Goal: Contribute content: Contribute content

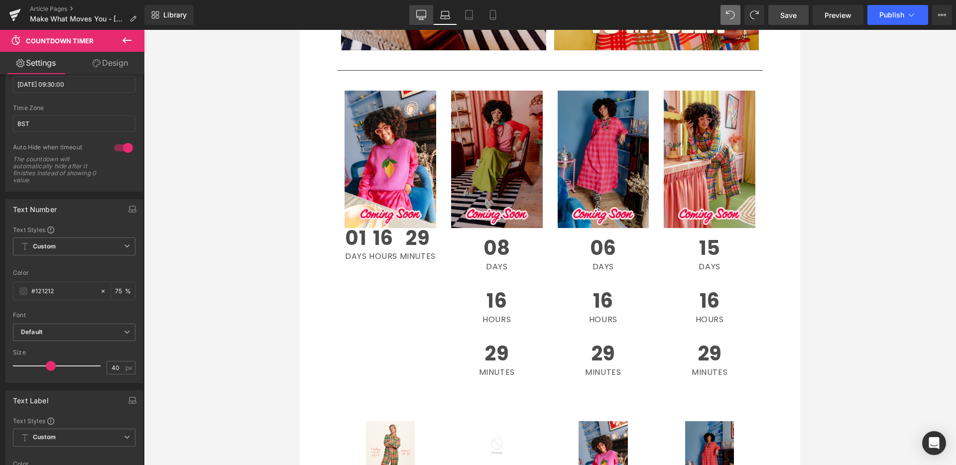
click at [419, 15] on icon at bounding box center [421, 15] width 10 height 10
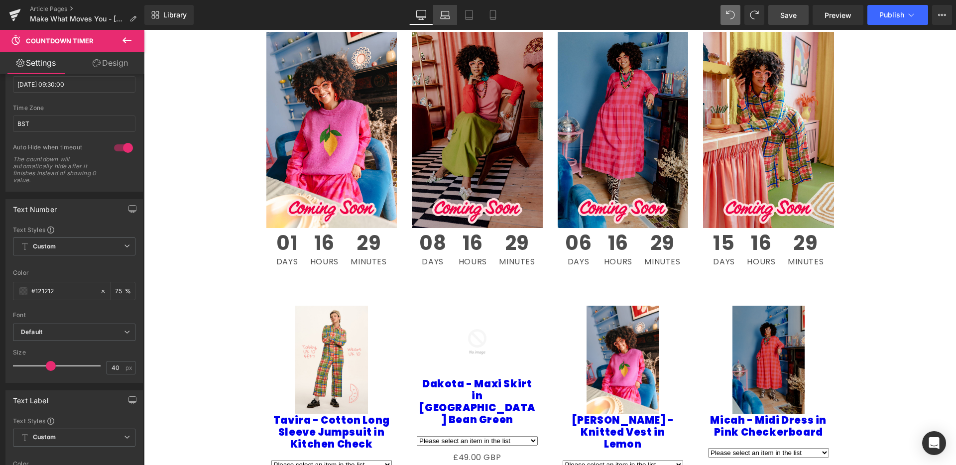
click at [445, 17] on icon at bounding box center [445, 15] width 10 height 10
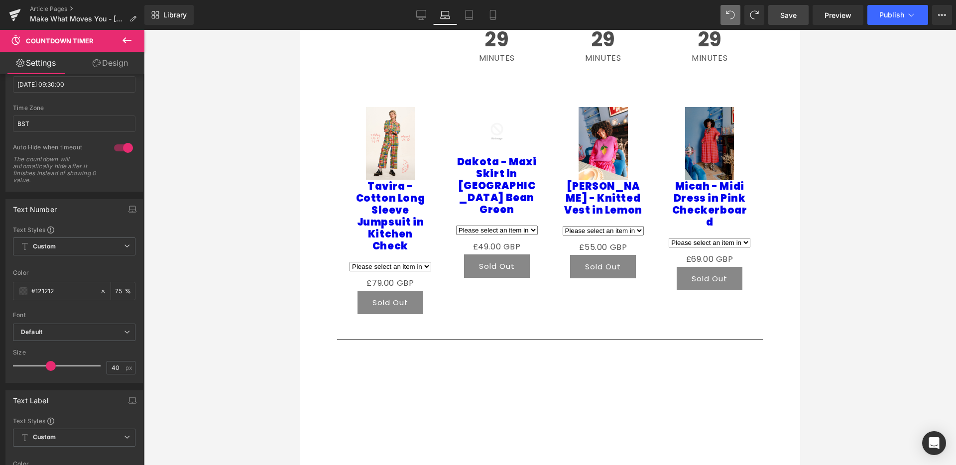
scroll to position [870, 0]
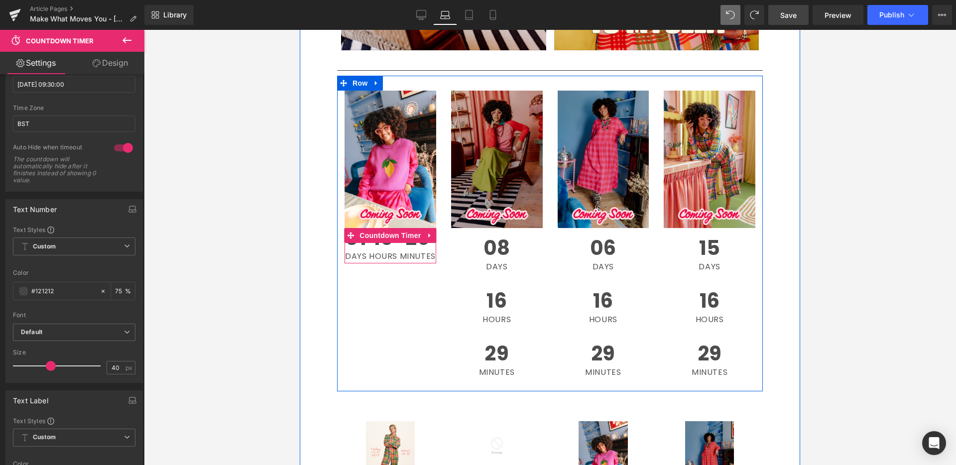
click at [400, 254] on span "Minutes" at bounding box center [418, 256] width 36 height 8
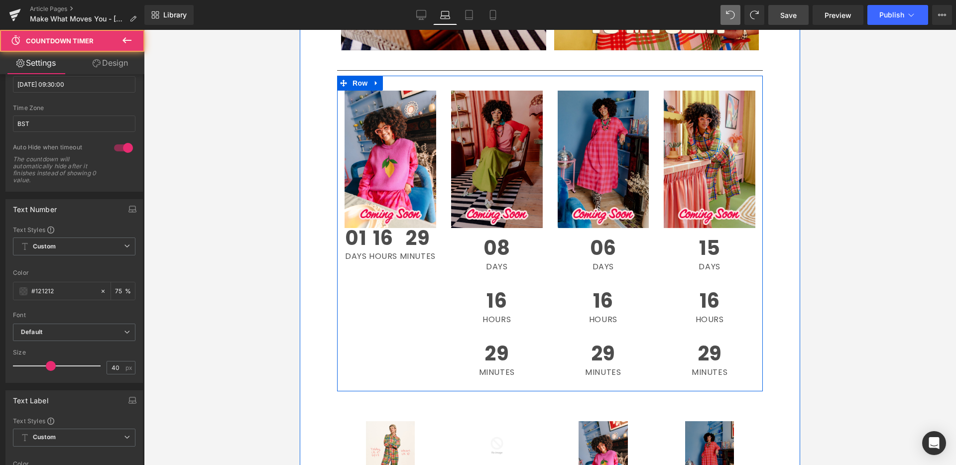
click at [438, 254] on div "Image 01 Days 16 Hours 29 Minutes Countdown Timer" at bounding box center [390, 177] width 107 height 173
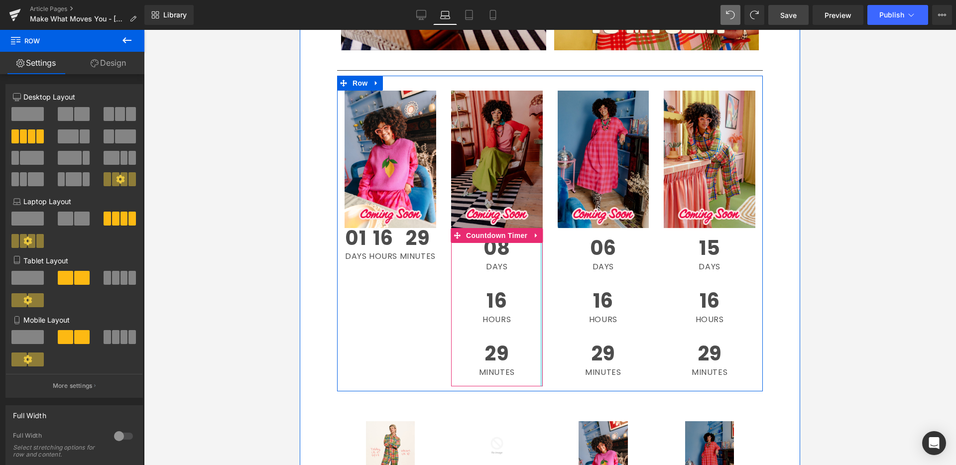
click at [536, 259] on div "08 Days 16 Hours 29 Minutes Countdown Timer" at bounding box center [497, 307] width 92 height 158
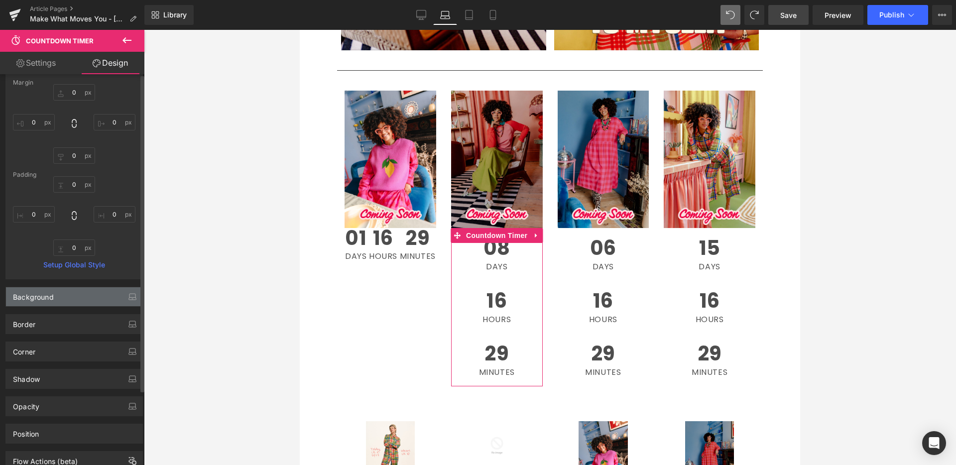
scroll to position [93, 0]
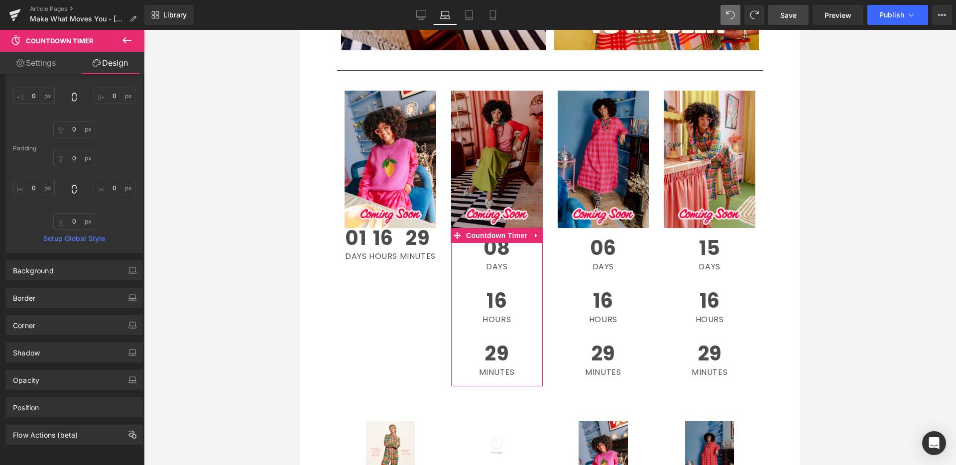
click at [47, 63] on link "Settings" at bounding box center [36, 63] width 72 height 22
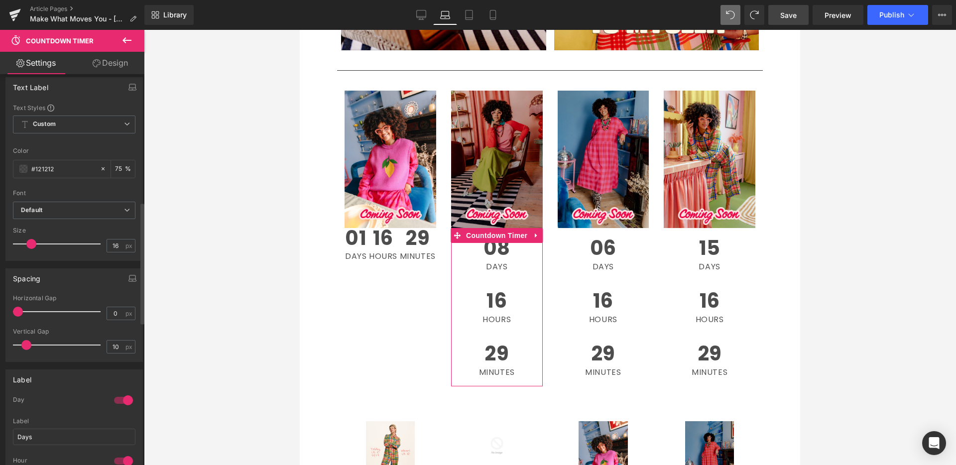
scroll to position [393, 0]
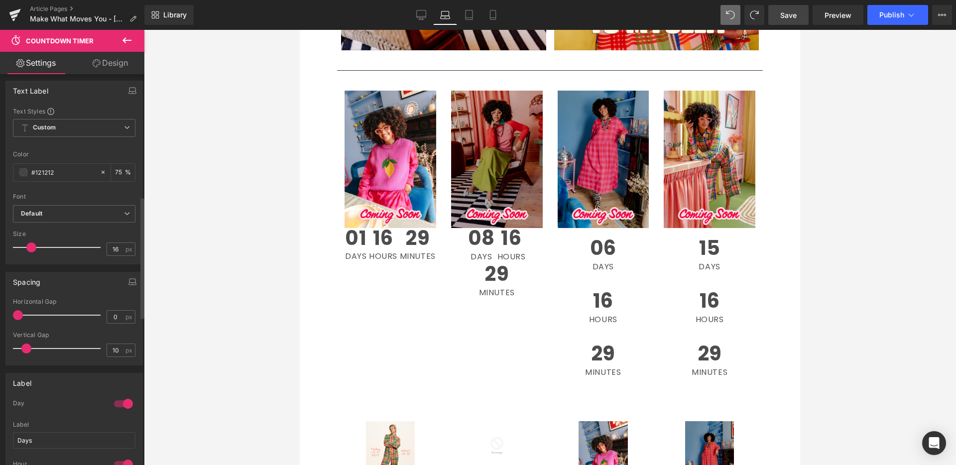
drag, startPoint x: 19, startPoint y: 318, endPoint x: 6, endPoint y: 318, distance: 13.5
click at [0, 318] on div "Spacing 0px Horizontal Gap 0 px 10px Vertical Gap 10 px" at bounding box center [74, 314] width 149 height 101
drag, startPoint x: 10, startPoint y: 316, endPoint x: 0, endPoint y: 314, distance: 10.3
click at [0, 316] on div "Spacing 0px Horizontal Gap 0 px 10px Vertical Gap 10 px" at bounding box center [74, 314] width 149 height 101
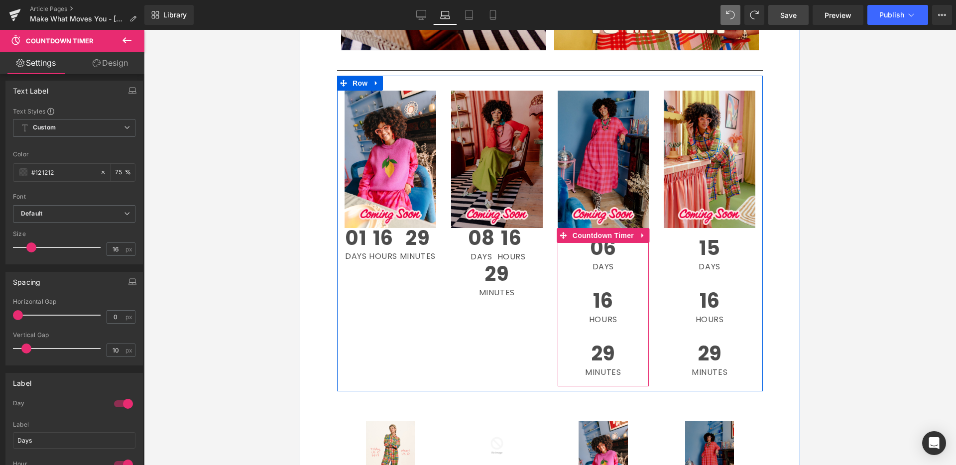
click at [620, 250] on div "06 Days" at bounding box center [603, 254] width 46 height 53
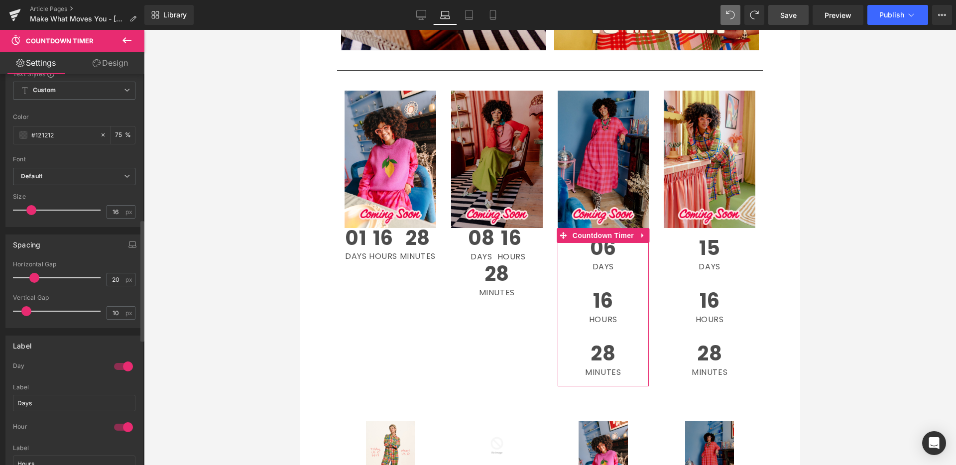
scroll to position [429, 0]
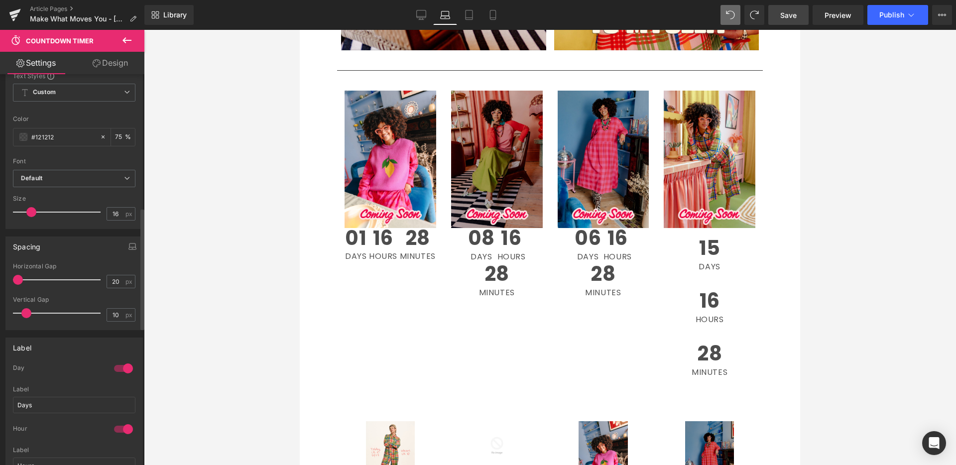
drag, startPoint x: 34, startPoint y: 280, endPoint x: 0, endPoint y: 281, distance: 33.4
click at [0, 282] on div "Spacing 20px Horizontal Gap 20 px 10px Vertical Gap 10 px" at bounding box center [74, 279] width 149 height 101
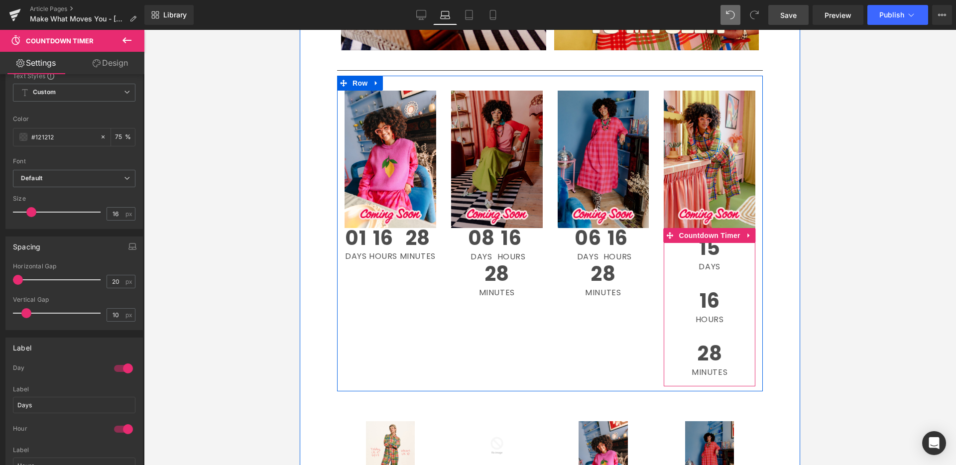
click at [724, 245] on div "15 Days" at bounding box center [708, 254] width 41 height 53
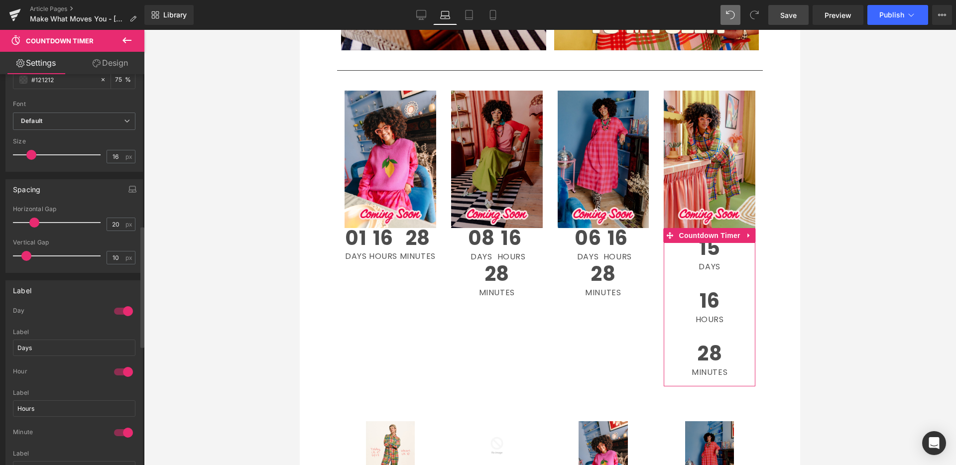
scroll to position [486, 0]
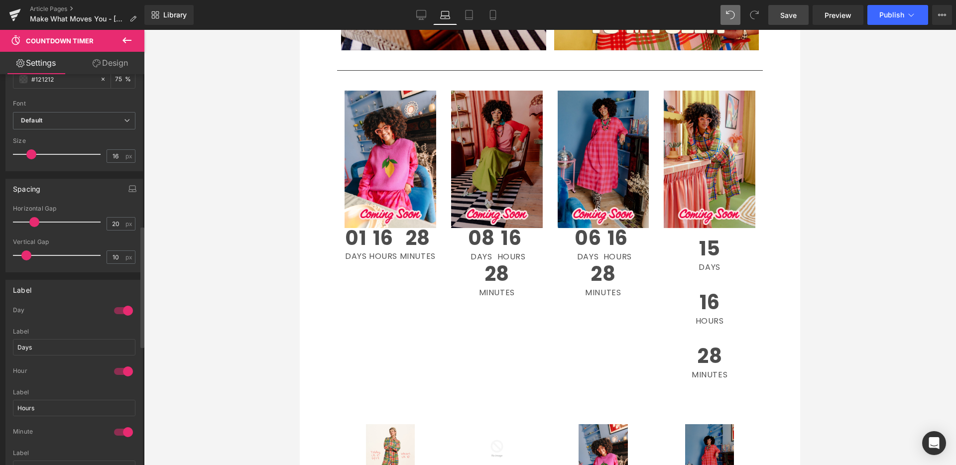
click at [33, 224] on span at bounding box center [34, 222] width 10 height 10
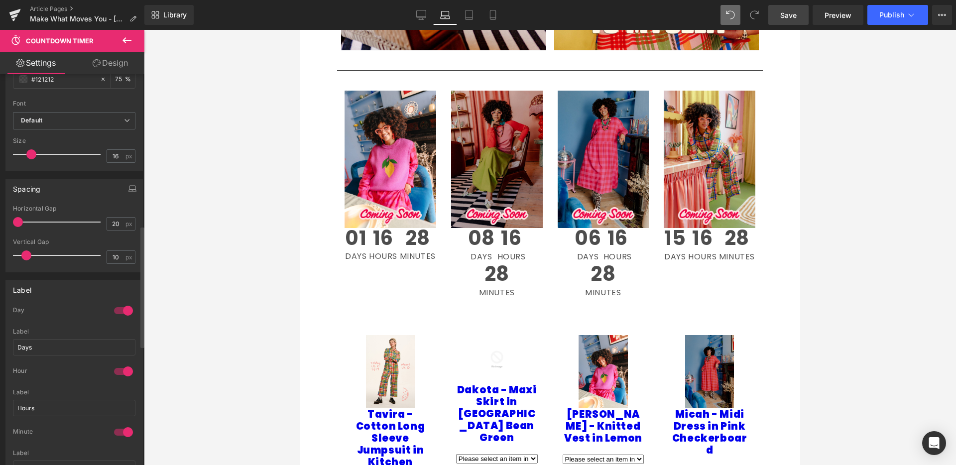
drag, startPoint x: 33, startPoint y: 222, endPoint x: 0, endPoint y: 222, distance: 32.9
click at [0, 222] on div "Spacing 20px Horizontal Gap 20 px 10px Vertical Gap 10 px" at bounding box center [74, 221] width 149 height 101
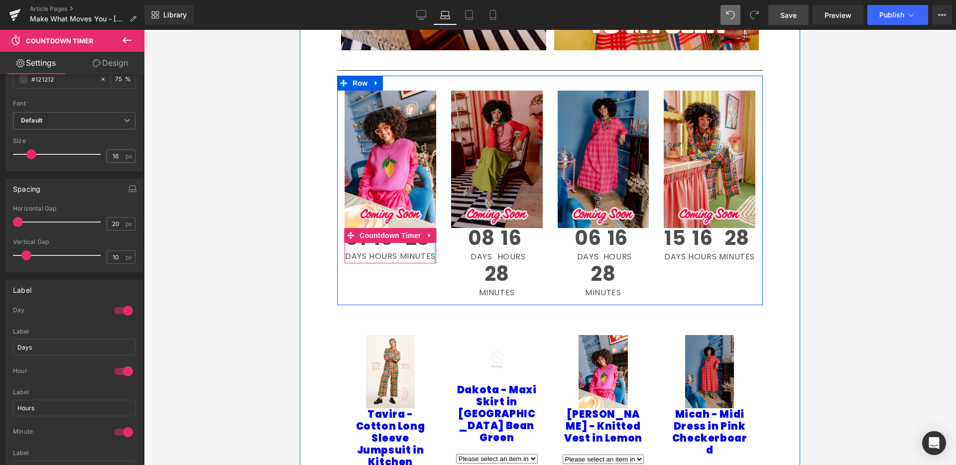
click at [429, 252] on div "01 Days 16 Hours 28 Minutes Countdown Timer" at bounding box center [390, 246] width 92 height 36
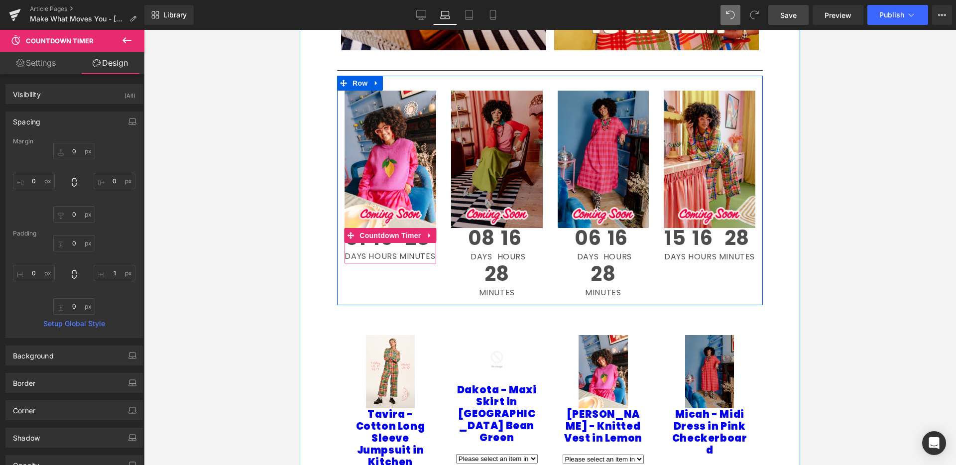
click at [427, 245] on span "28" at bounding box center [417, 240] width 36 height 24
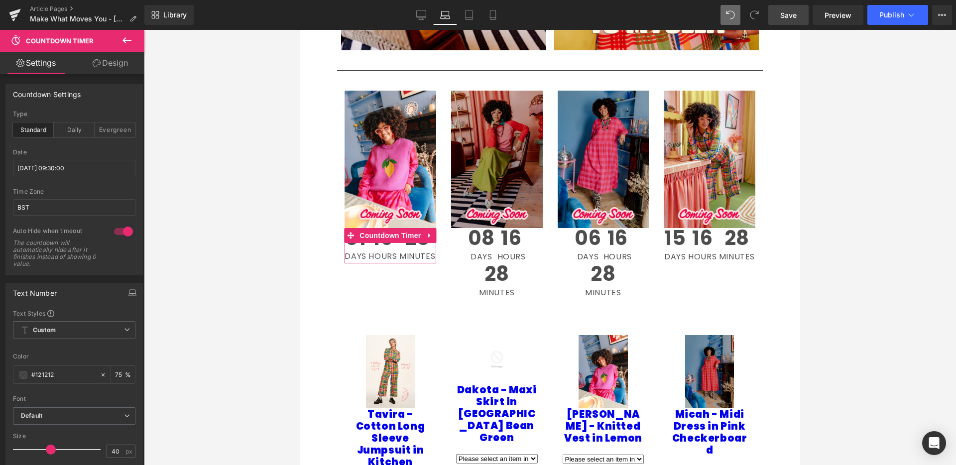
drag, startPoint x: 107, startPoint y: 64, endPoint x: 104, endPoint y: 72, distance: 7.9
click at [107, 64] on link "Design" at bounding box center [110, 63] width 72 height 22
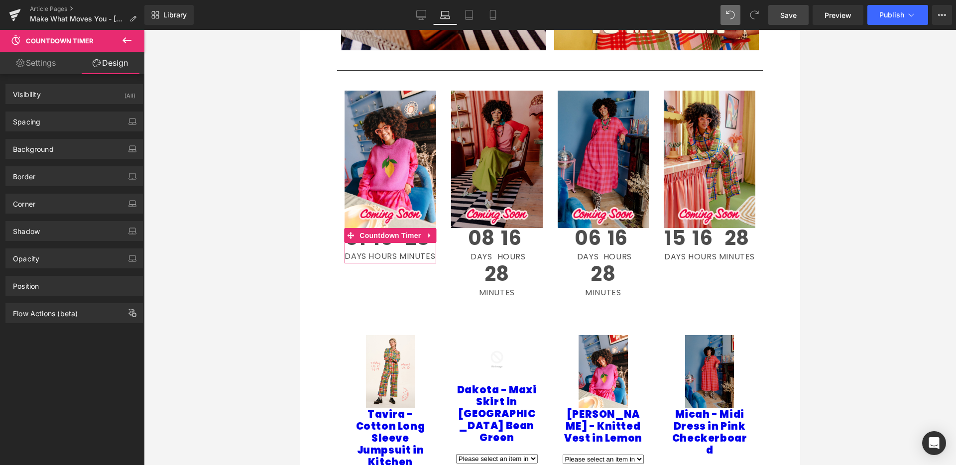
click at [46, 66] on link "Settings" at bounding box center [36, 63] width 72 height 22
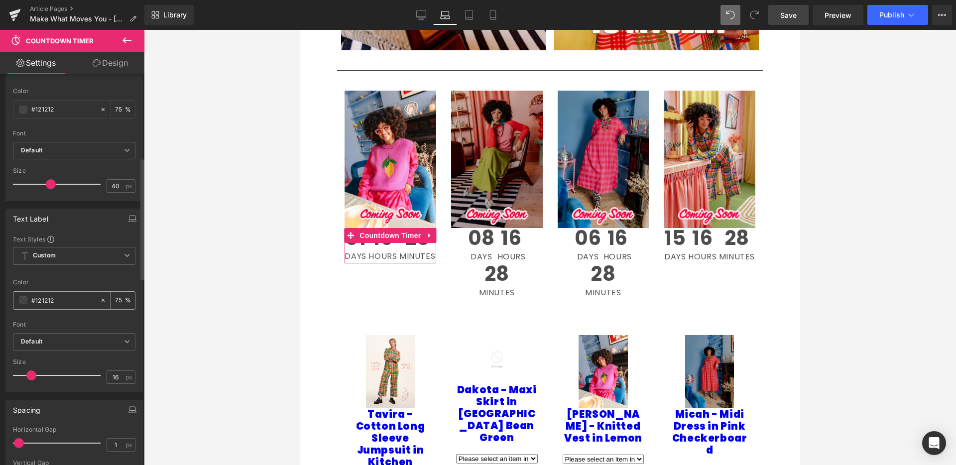
scroll to position [268, 0]
click at [116, 181] on input "40" at bounding box center [115, 183] width 17 height 12
type input "35"
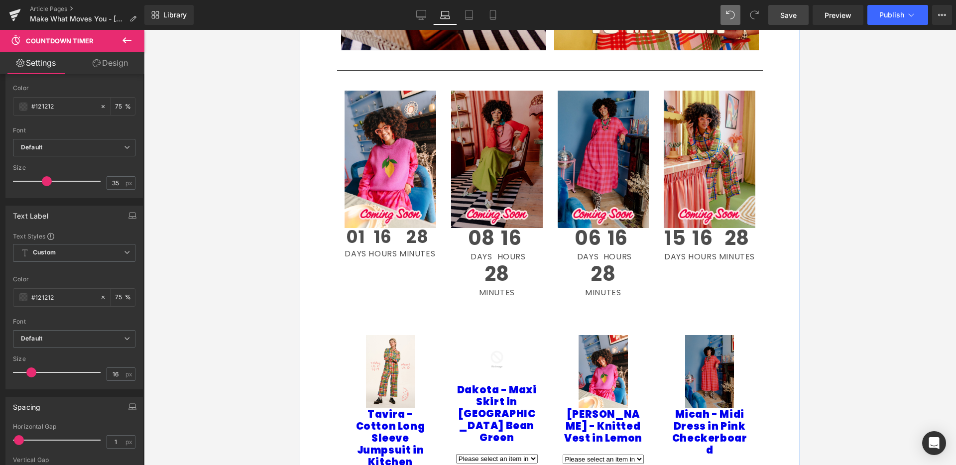
click at [515, 281] on div "08 Days 16 Hours 28 Minutes" at bounding box center [497, 264] width 92 height 73
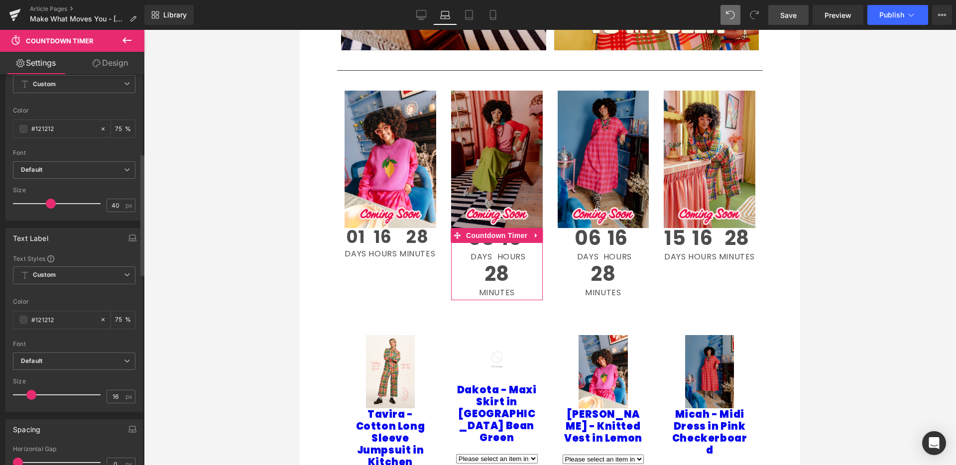
scroll to position [255, 0]
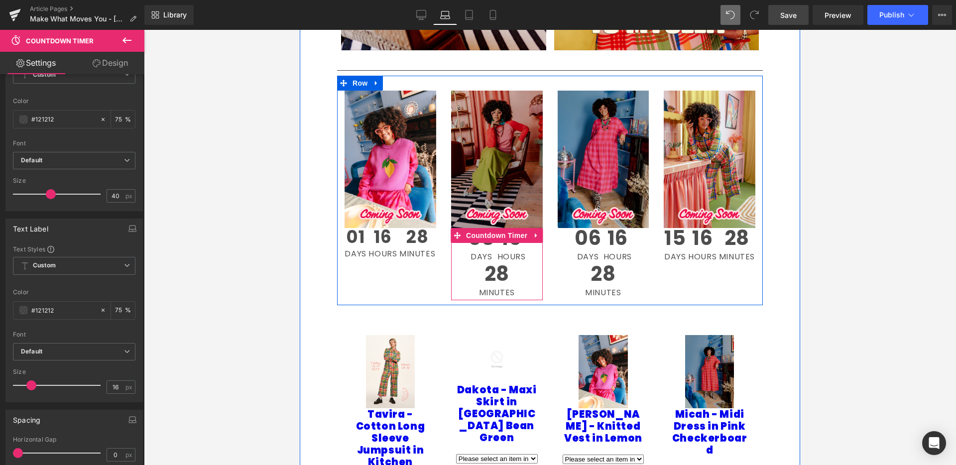
click at [511, 247] on span "16" at bounding box center [511, 240] width 28 height 25
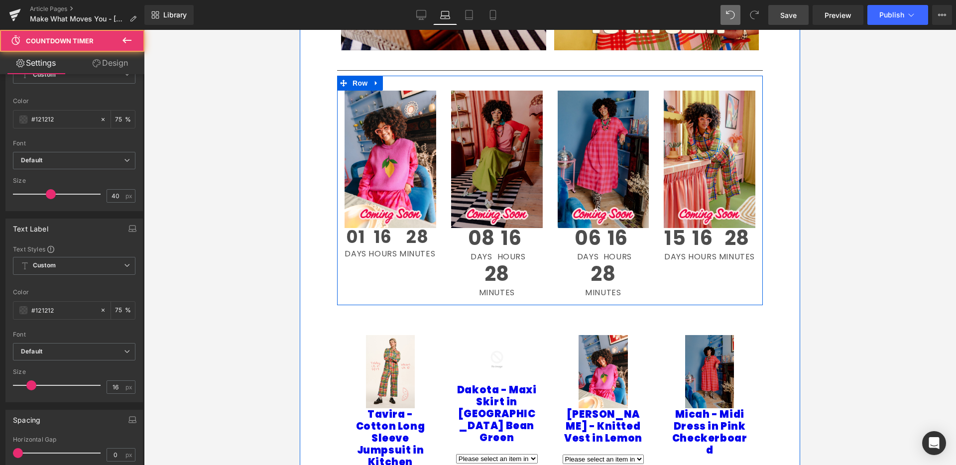
click at [550, 257] on div "Image 06 Days 16 Hours 28 Minutes Countdown Timer" at bounding box center [603, 196] width 107 height 210
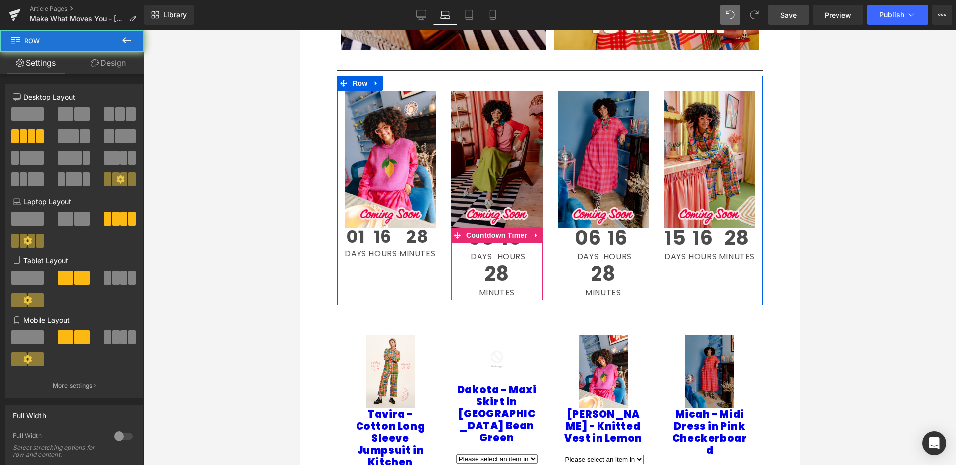
click at [513, 243] on span "16" at bounding box center [511, 240] width 28 height 25
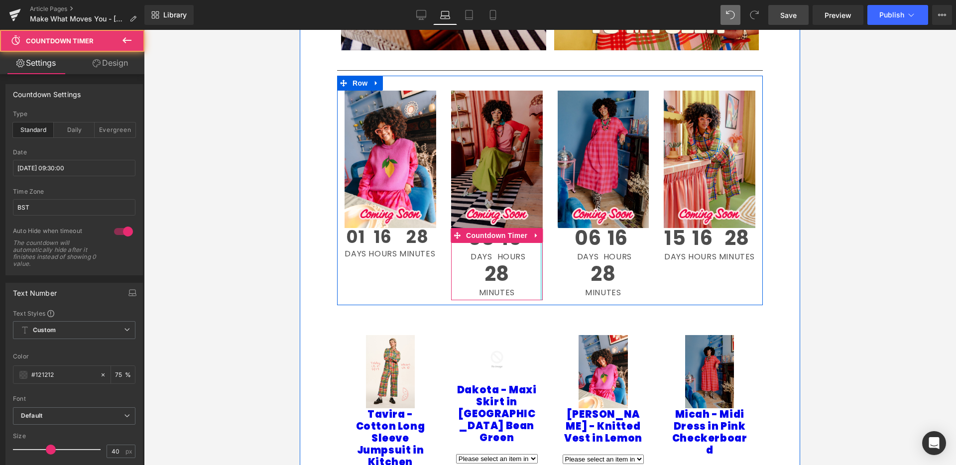
click at [538, 256] on div "08 Days 16 Hours 28 Minutes Countdown Timer" at bounding box center [497, 264] width 92 height 73
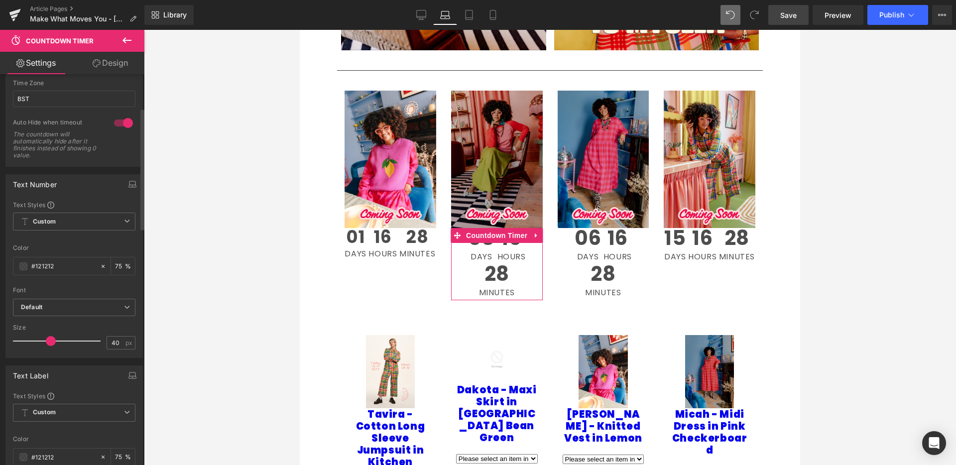
scroll to position [108, 0]
click at [114, 343] on input "40" at bounding box center [115, 343] width 17 height 12
type input "35"
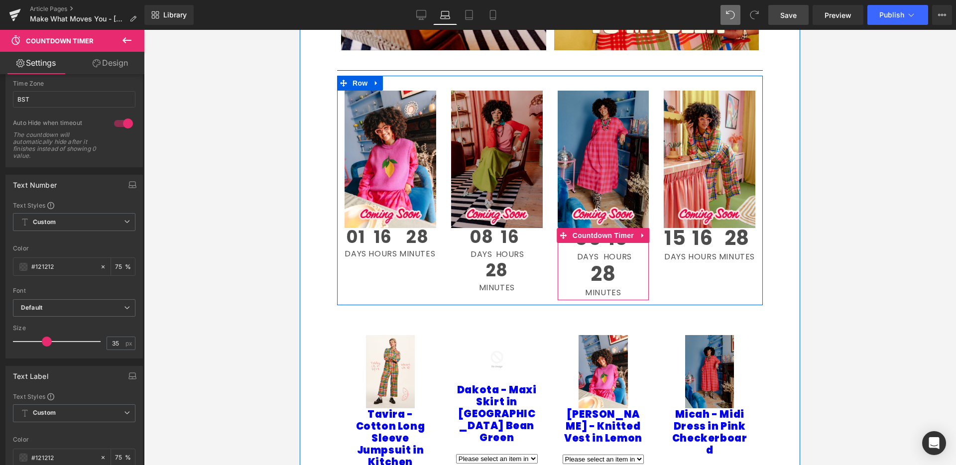
click at [641, 264] on div "06 Days 16 Hours 28 Minutes Countdown Timer" at bounding box center [604, 264] width 92 height 73
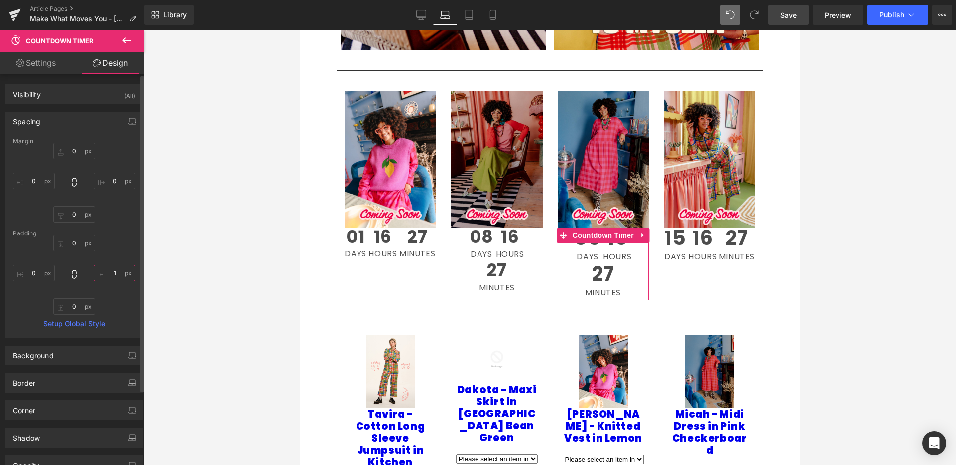
click at [115, 274] on input "text" at bounding box center [115, 273] width 42 height 16
type input "0"
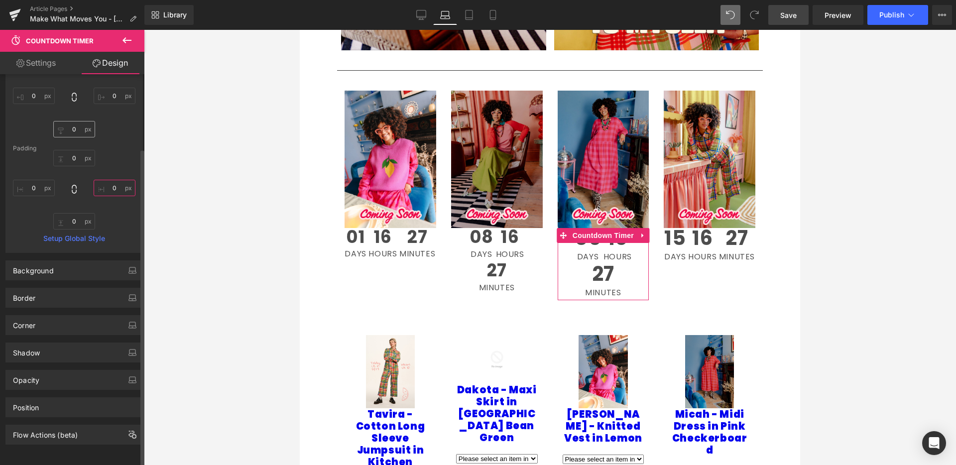
scroll to position [91, 0]
drag, startPoint x: 46, startPoint y: 64, endPoint x: 46, endPoint y: 71, distance: 7.0
click at [46, 64] on link "Settings" at bounding box center [36, 63] width 72 height 22
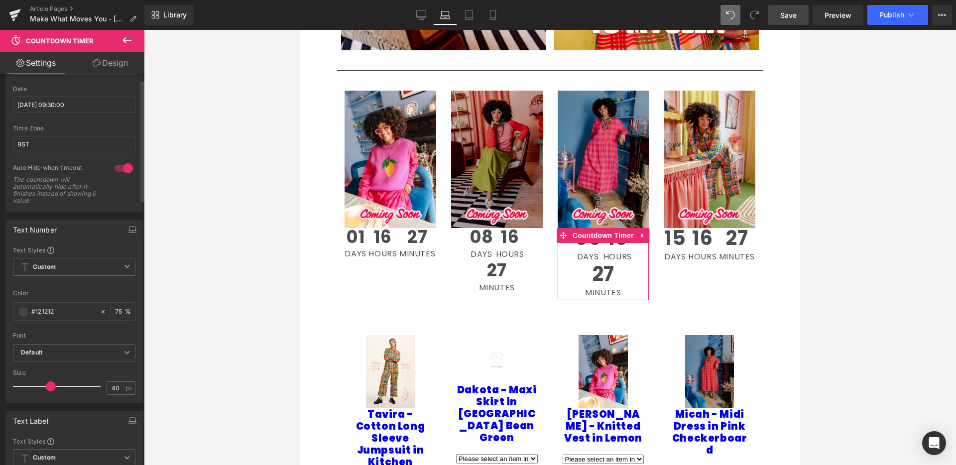
scroll to position [64, 0]
click at [114, 388] on input "40" at bounding box center [115, 387] width 17 height 12
type input "35"
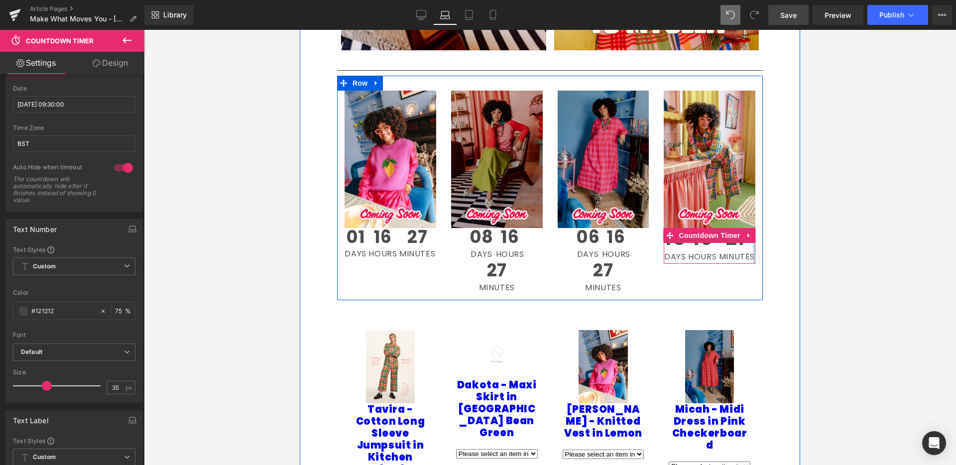
click at [753, 252] on div at bounding box center [754, 246] width 2 height 36
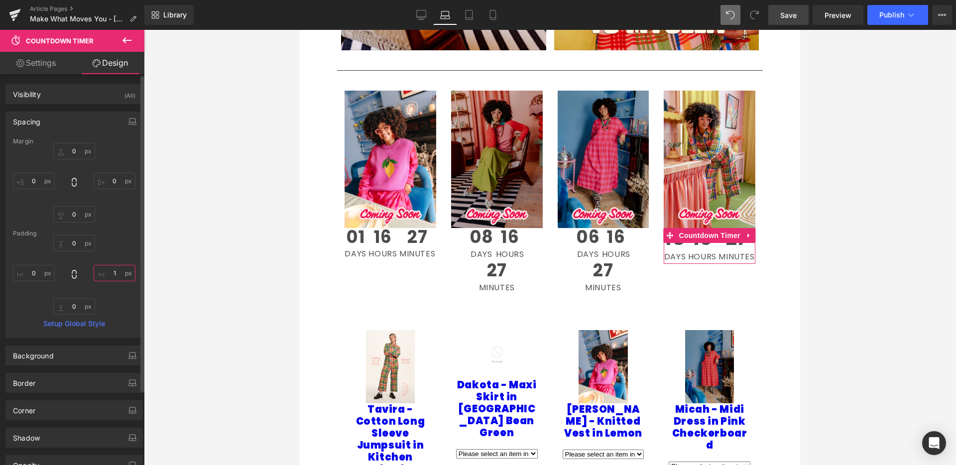
click at [117, 272] on input "1" at bounding box center [115, 273] width 42 height 16
type input "0"
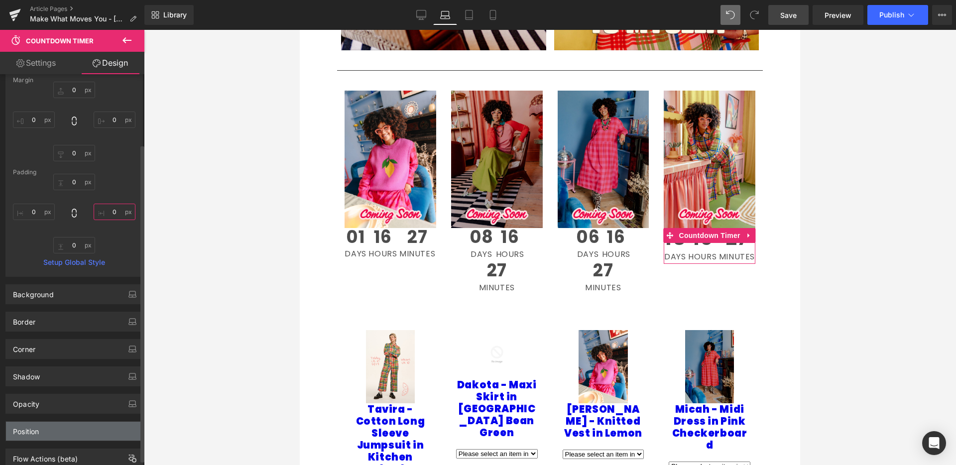
scroll to position [93, 0]
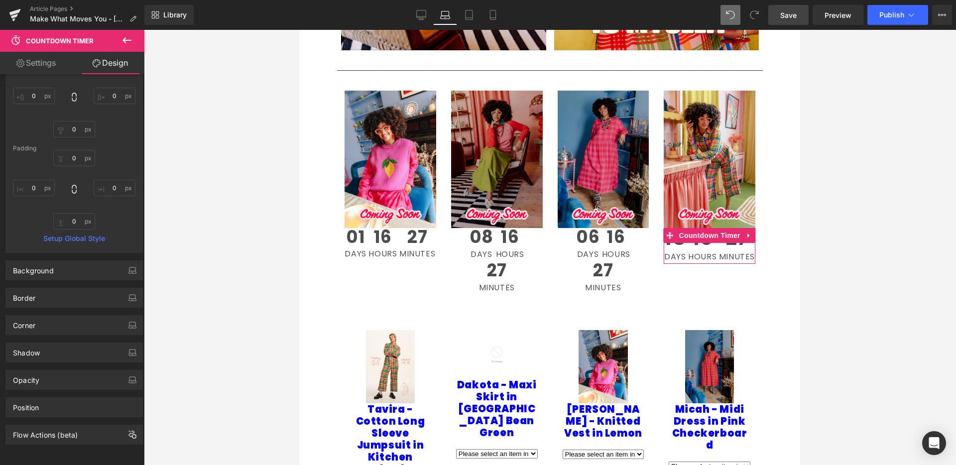
click at [47, 64] on link "Settings" at bounding box center [36, 63] width 72 height 22
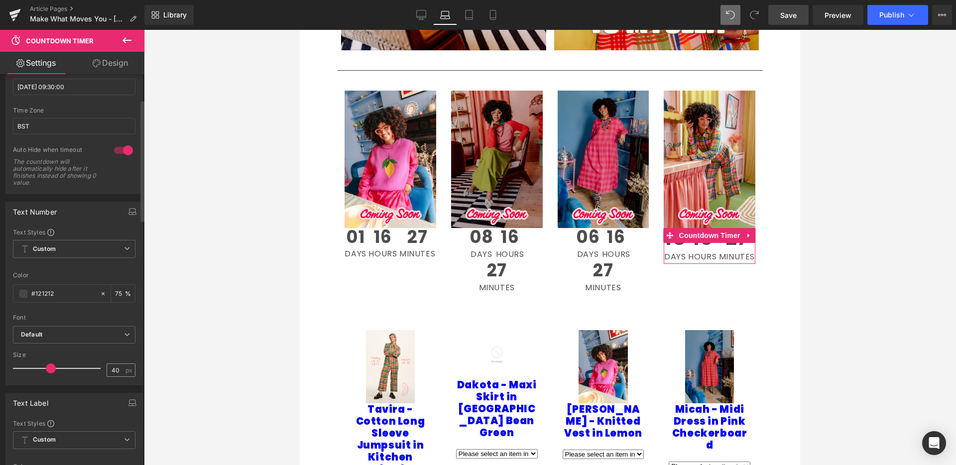
scroll to position [81, 0]
click at [117, 369] on input "40" at bounding box center [115, 370] width 17 height 12
type input "35"
click at [234, 124] on div at bounding box center [550, 247] width 812 height 435
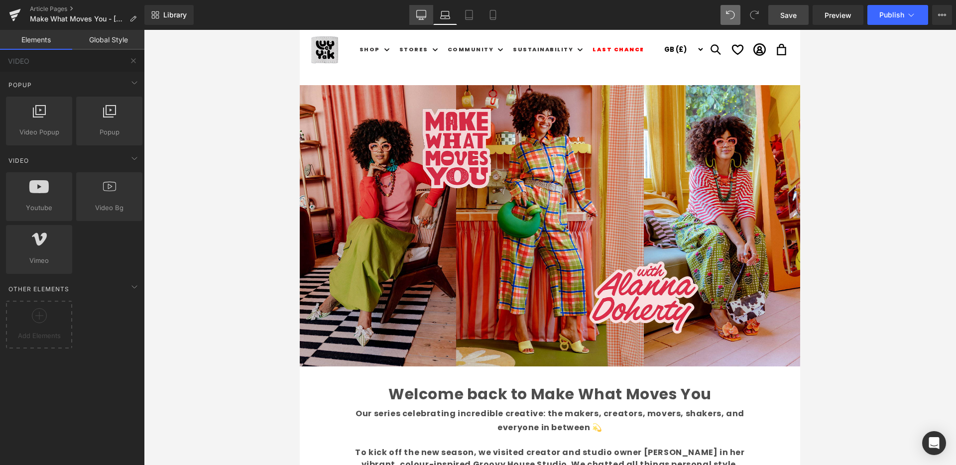
scroll to position [0, 0]
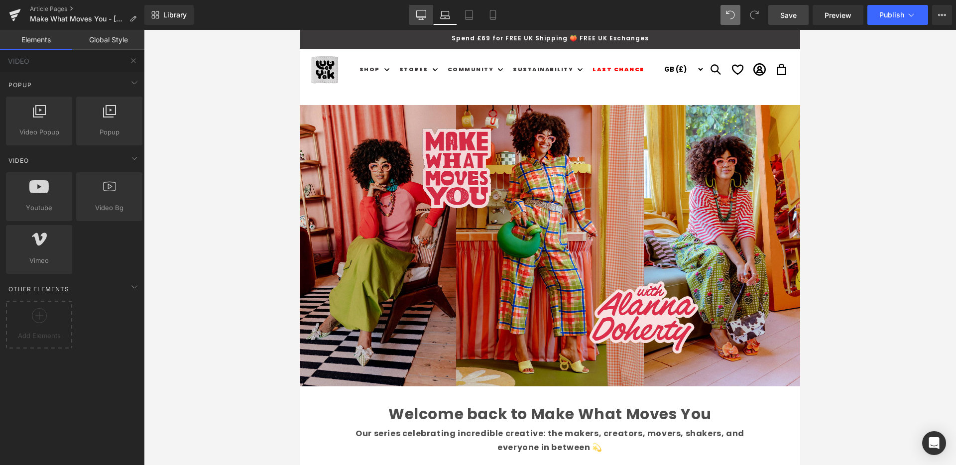
click at [425, 11] on icon at bounding box center [421, 15] width 10 height 10
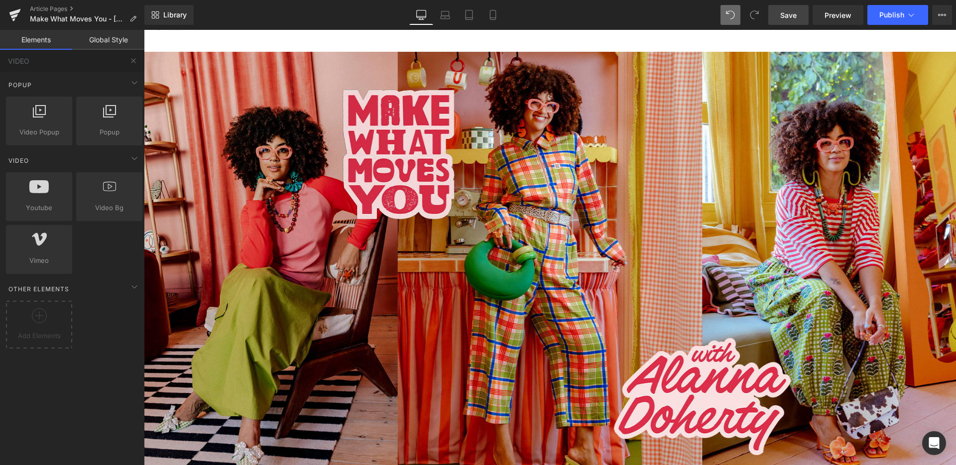
scroll to position [52, 0]
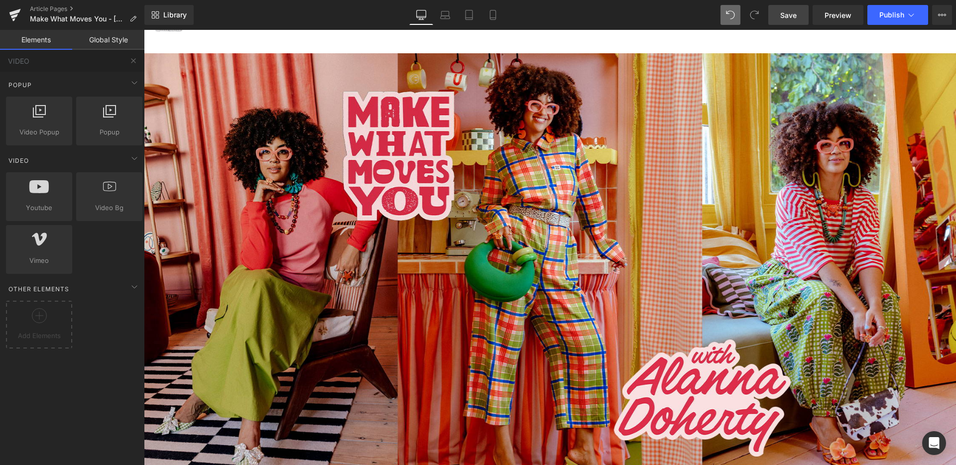
click at [798, 16] on link "Save" at bounding box center [788, 15] width 40 height 20
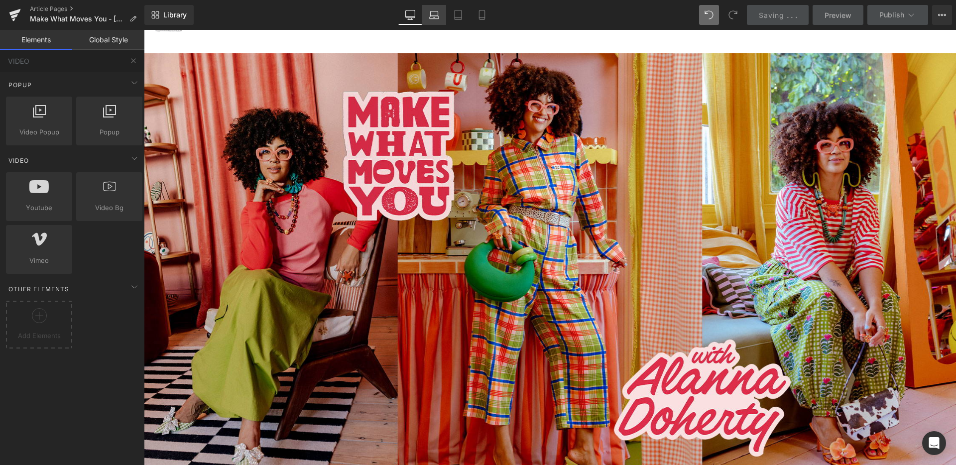
click at [435, 17] on icon at bounding box center [434, 17] width 1 height 0
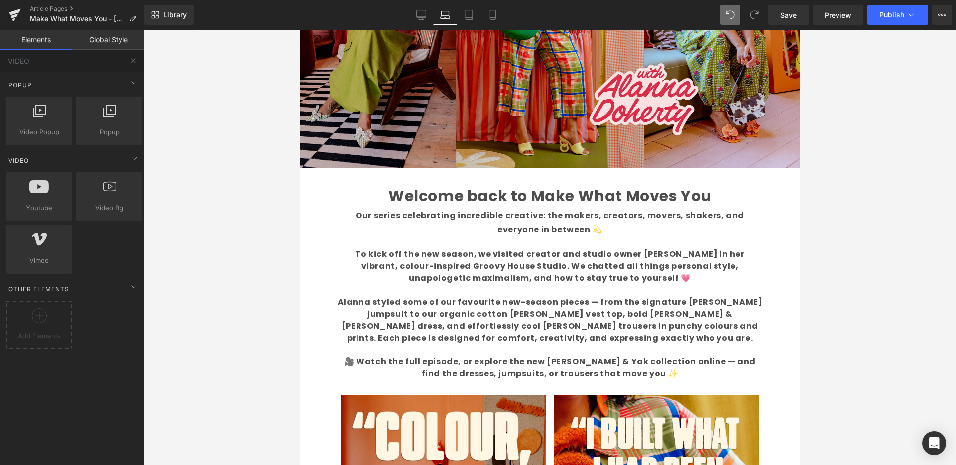
scroll to position [230, 0]
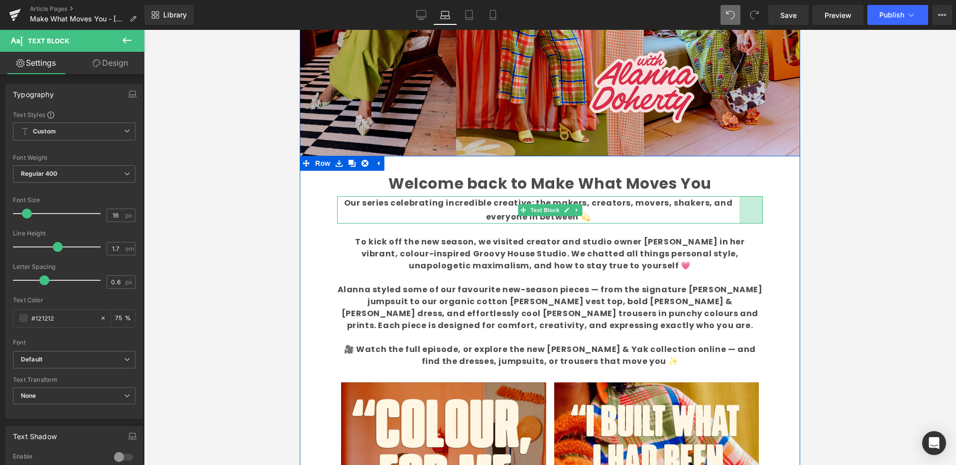
drag, startPoint x: 758, startPoint y: 209, endPoint x: 734, endPoint y: 214, distance: 24.8
click at [739, 213] on div "47px" at bounding box center [750, 209] width 23 height 27
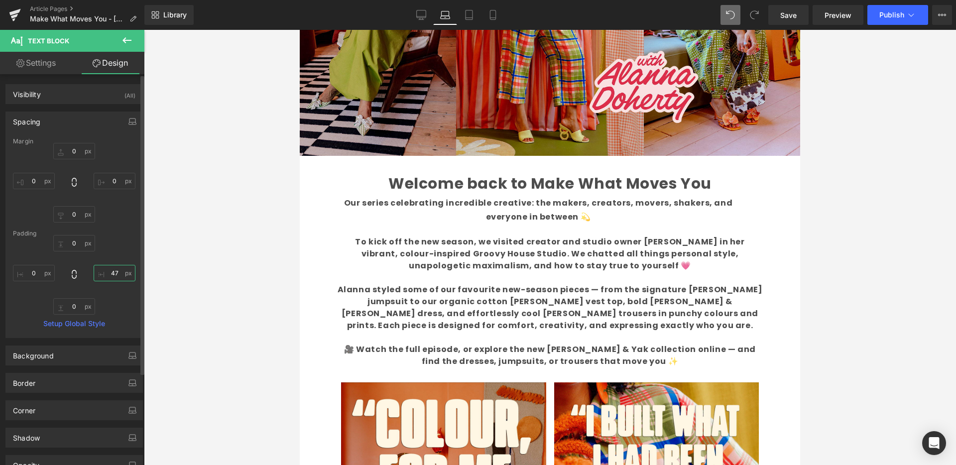
click at [113, 276] on input "text" at bounding box center [115, 273] width 42 height 16
type input "40"
click at [39, 272] on input "text" at bounding box center [34, 273] width 42 height 16
type input "50"
click at [115, 276] on input "40" at bounding box center [115, 273] width 42 height 16
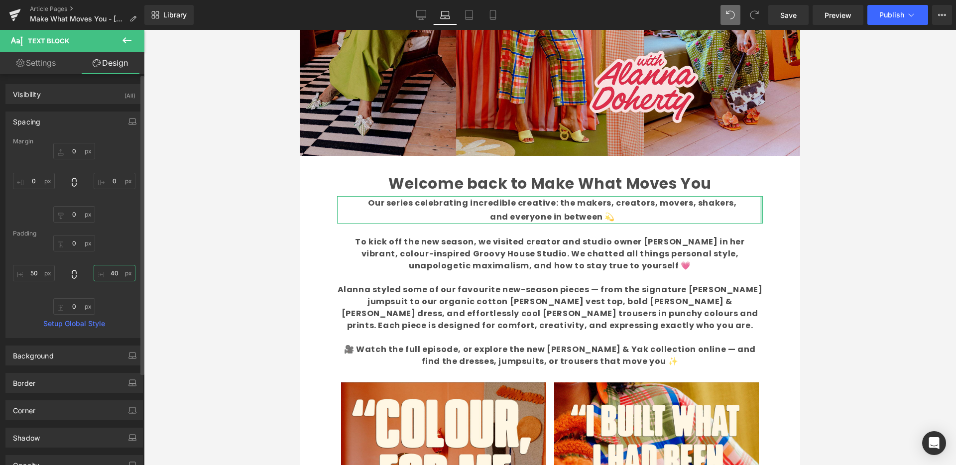
type input "50"
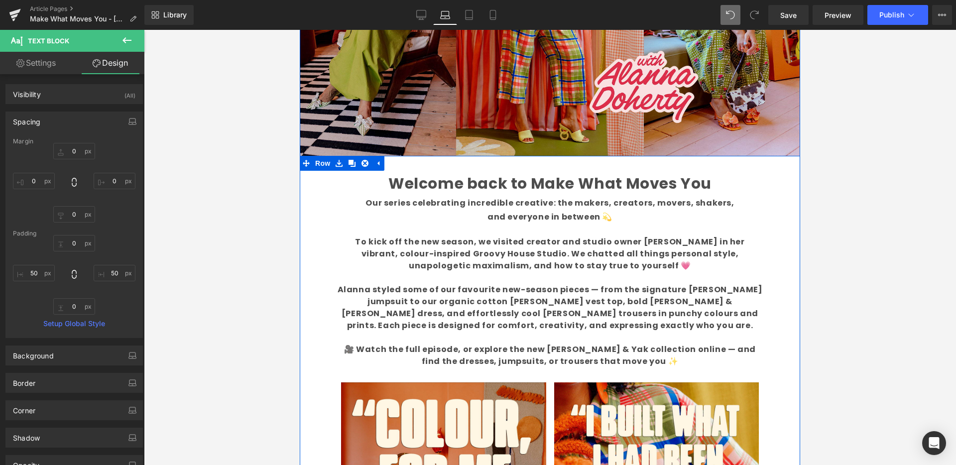
click at [402, 204] on b "Our series celebrating incredible creative: the makers, creators, movers, shake…" at bounding box center [549, 209] width 368 height 25
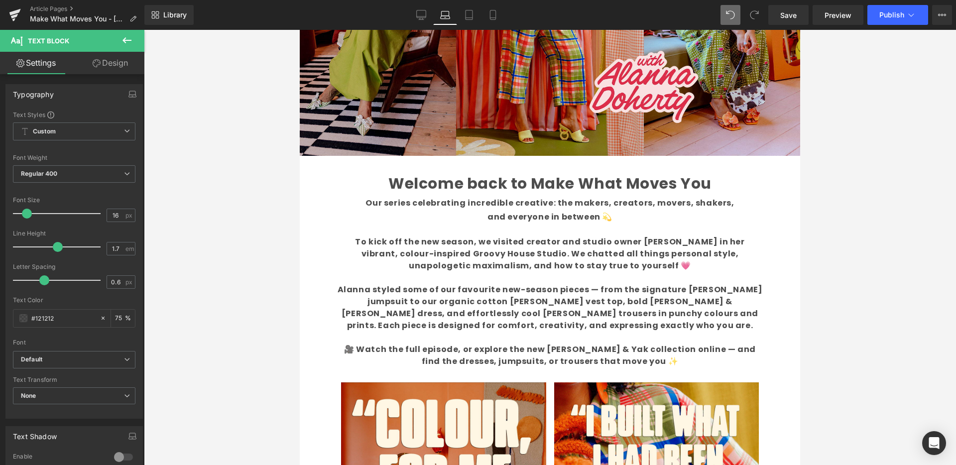
click at [111, 63] on link "Design" at bounding box center [110, 63] width 72 height 22
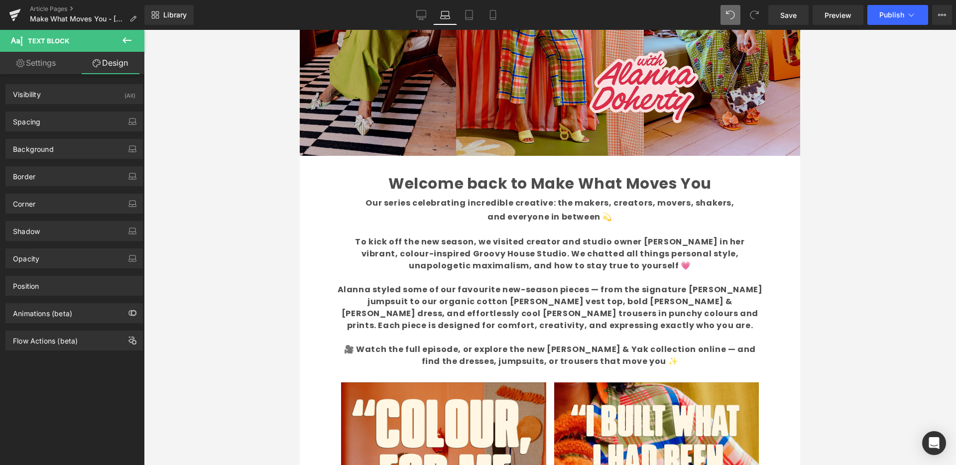
click at [43, 62] on link "Settings" at bounding box center [36, 63] width 72 height 22
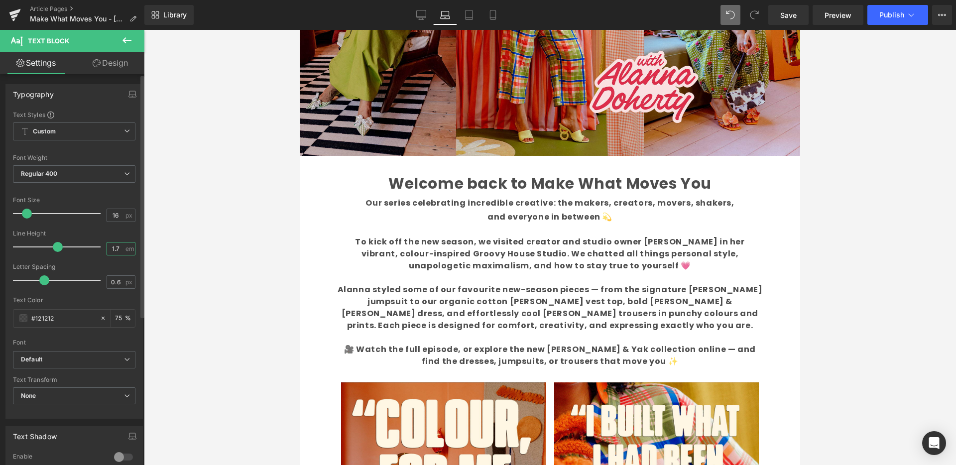
click at [119, 247] on input "1.7" at bounding box center [115, 248] width 17 height 12
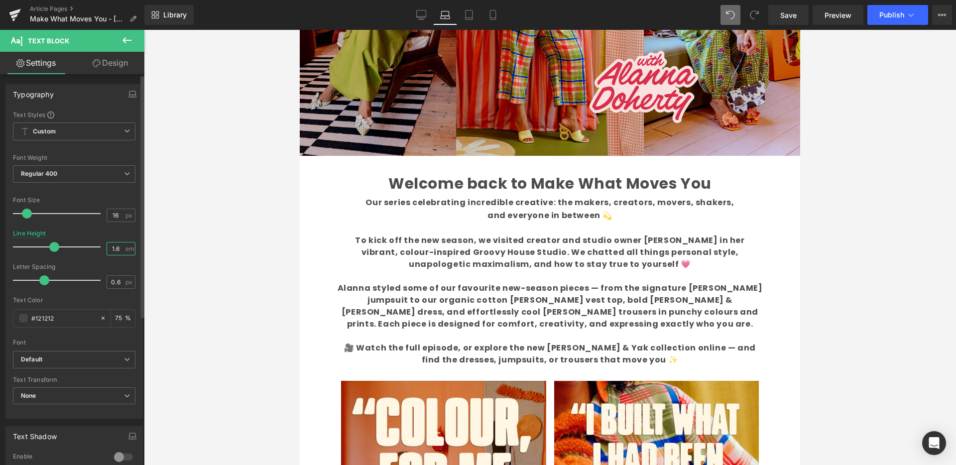
type input "1.5"
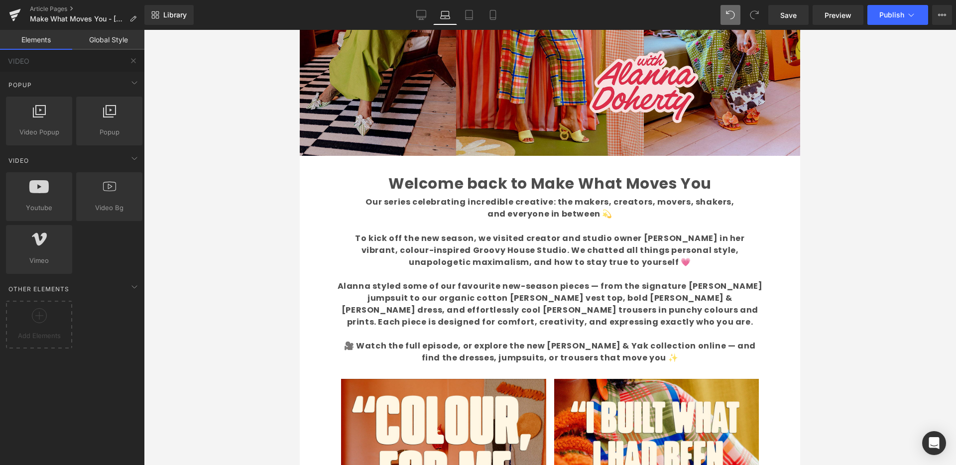
click at [212, 83] on div at bounding box center [550, 247] width 812 height 435
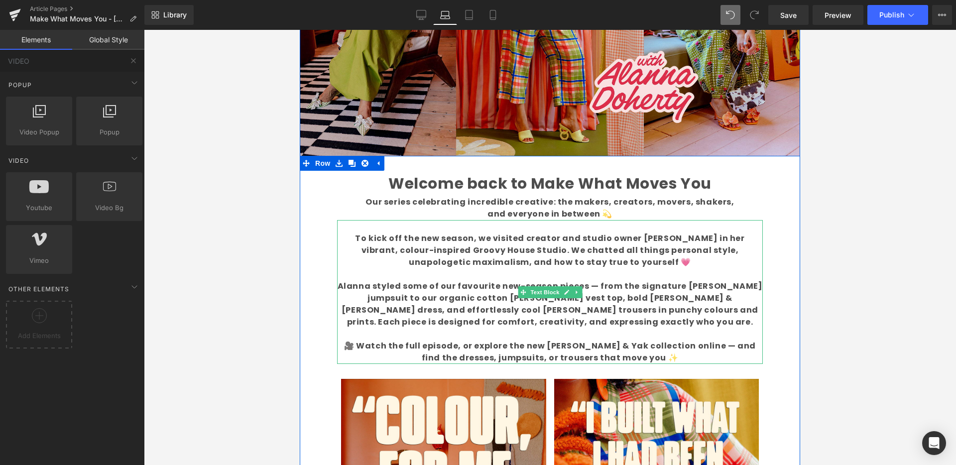
click at [435, 257] on p "To kick off the new season, we visited creator and studio owner [PERSON_NAME] i…" at bounding box center [550, 250] width 426 height 36
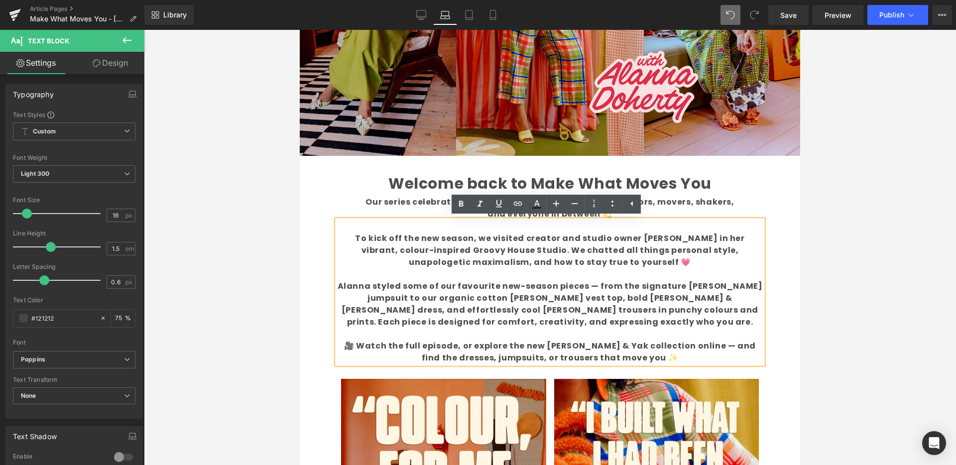
click at [300, 30] on div at bounding box center [300, 30] width 0 height 0
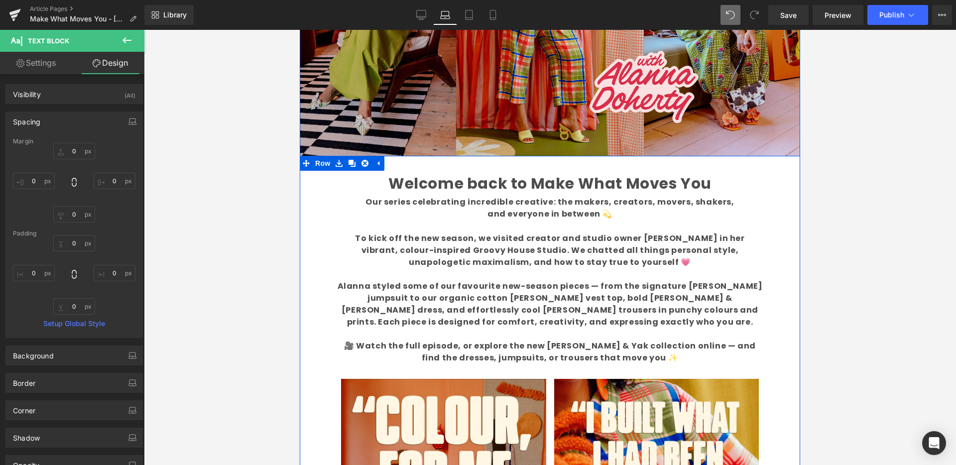
click at [499, 211] on b "Our series celebrating incredible creative: the makers, creators, movers, shake…" at bounding box center [549, 207] width 368 height 23
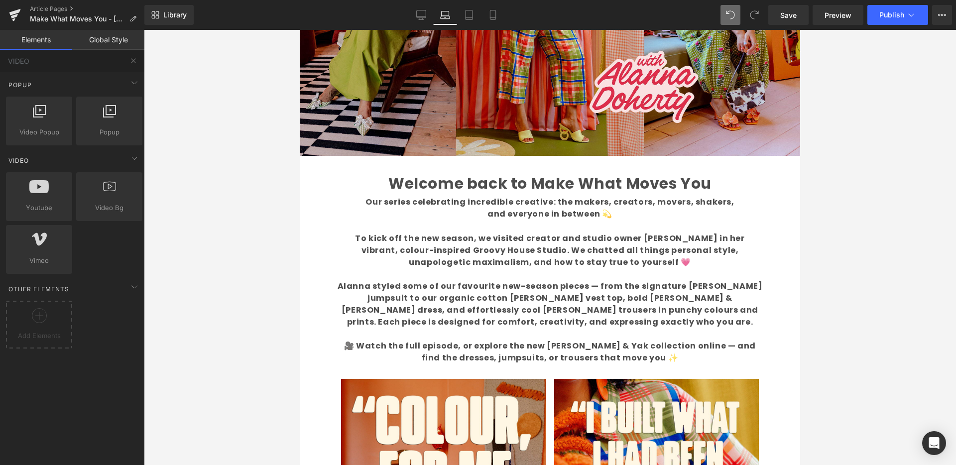
click at [182, 233] on div at bounding box center [550, 247] width 812 height 435
click at [421, 14] on icon at bounding box center [421, 15] width 10 height 10
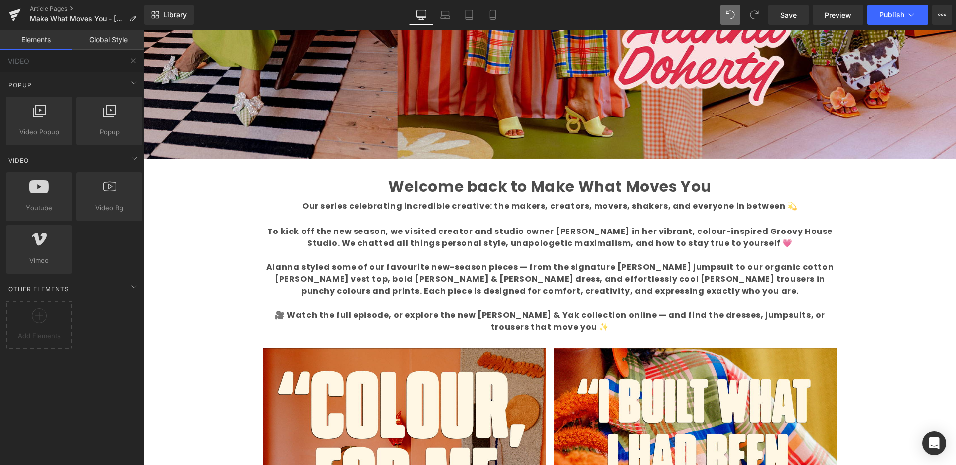
scroll to position [403, 0]
click at [797, 17] on span "Save" at bounding box center [788, 15] width 16 height 10
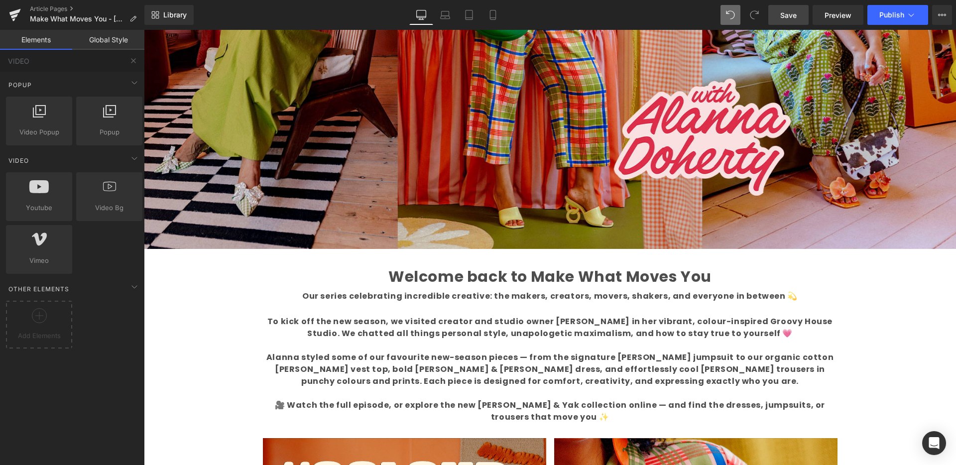
scroll to position [316, 0]
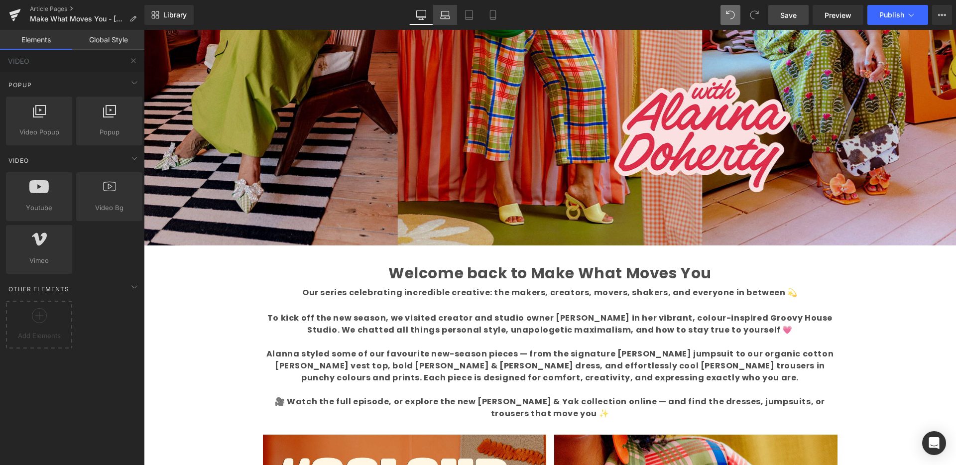
click at [448, 14] on icon at bounding box center [445, 15] width 10 height 10
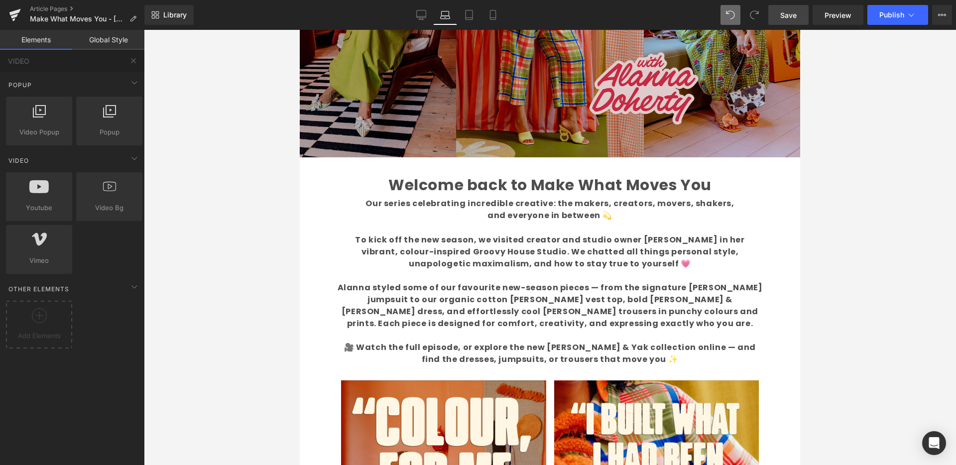
scroll to position [222, 0]
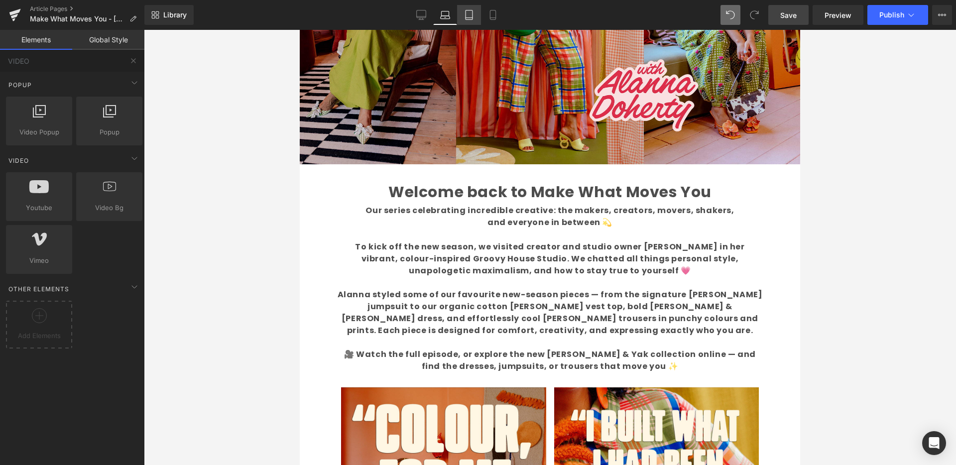
click at [470, 17] on icon at bounding box center [469, 15] width 10 height 10
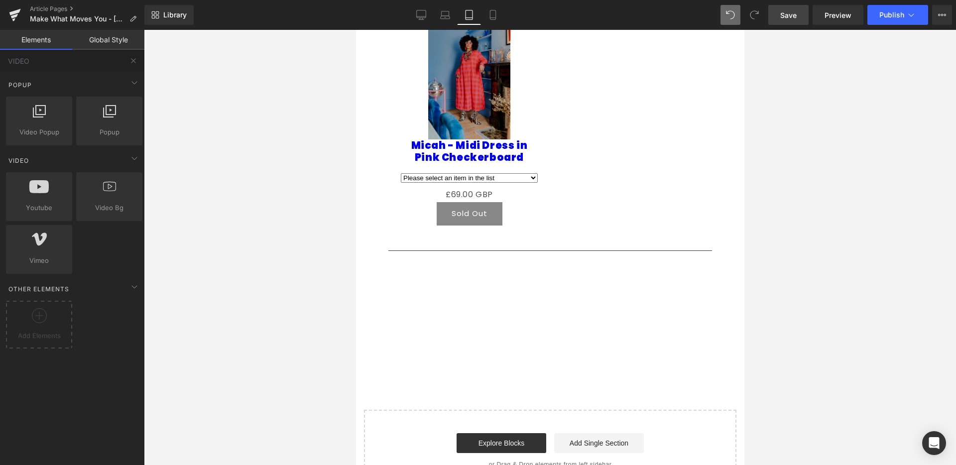
scroll to position [1983, 0]
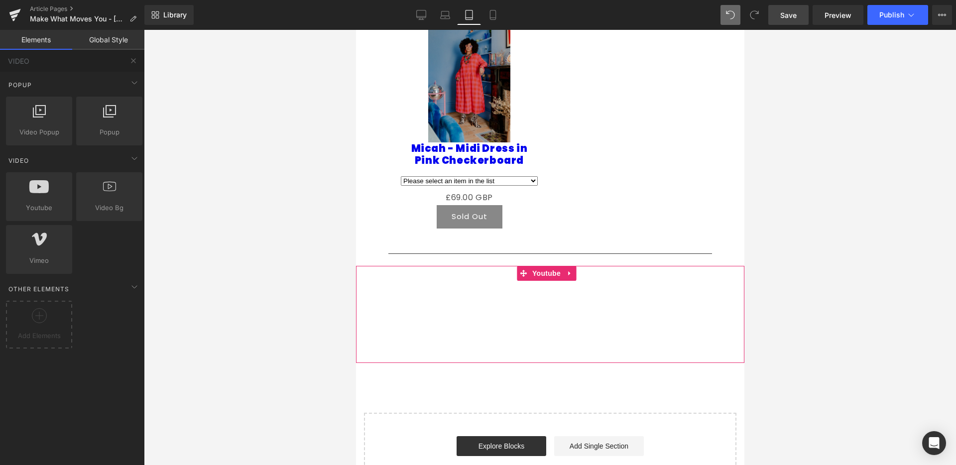
click at [636, 301] on div "Youtube 90px 90px" at bounding box center [549, 314] width 388 height 97
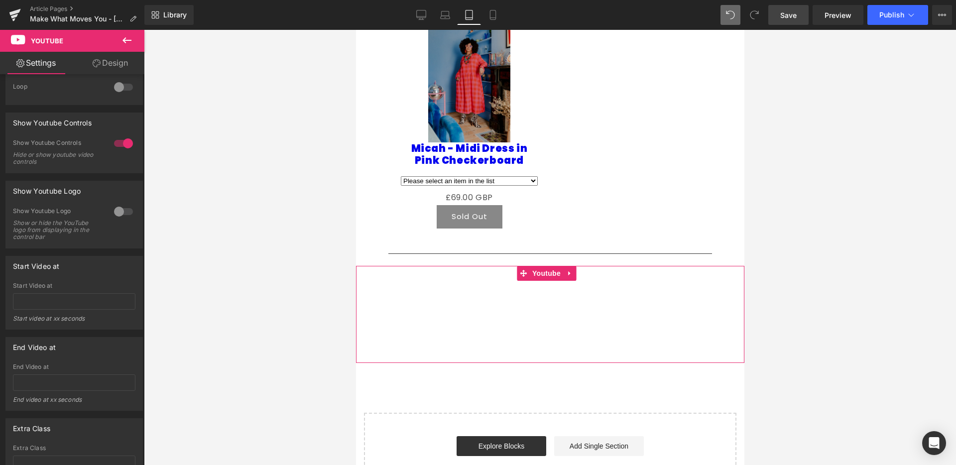
scroll to position [173, 0]
click at [119, 60] on link "Design" at bounding box center [110, 63] width 72 height 22
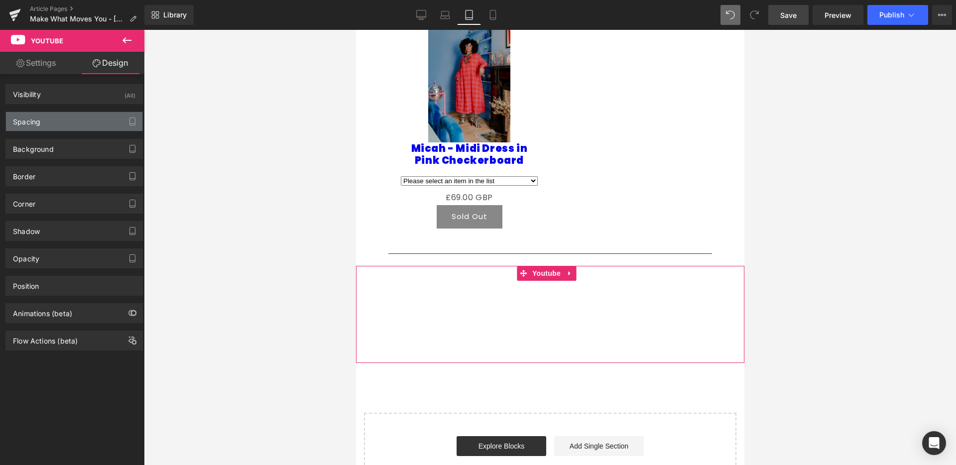
click at [66, 124] on div "Spacing" at bounding box center [74, 121] width 136 height 19
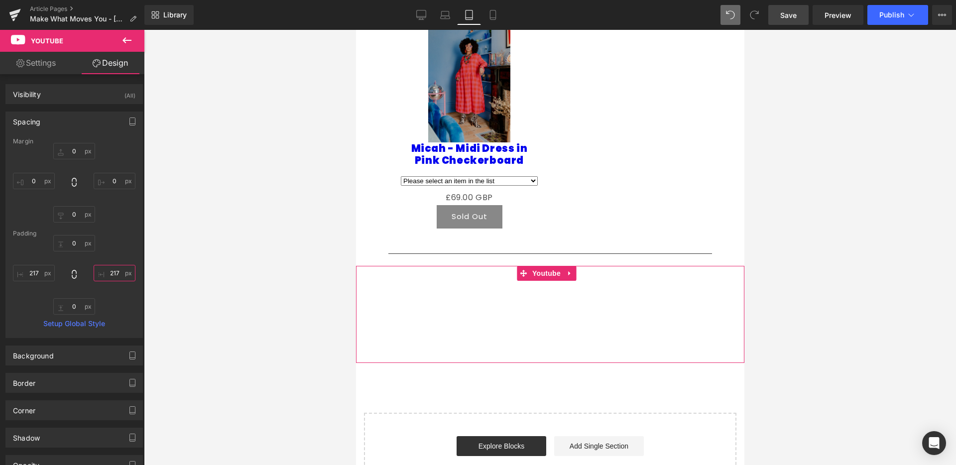
click at [115, 273] on input "217" at bounding box center [115, 273] width 42 height 16
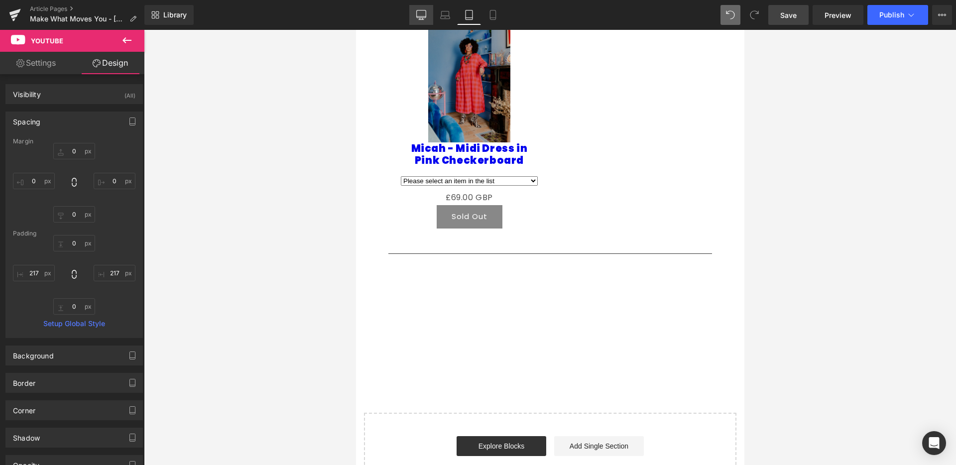
click at [421, 13] on icon at bounding box center [421, 15] width 10 height 10
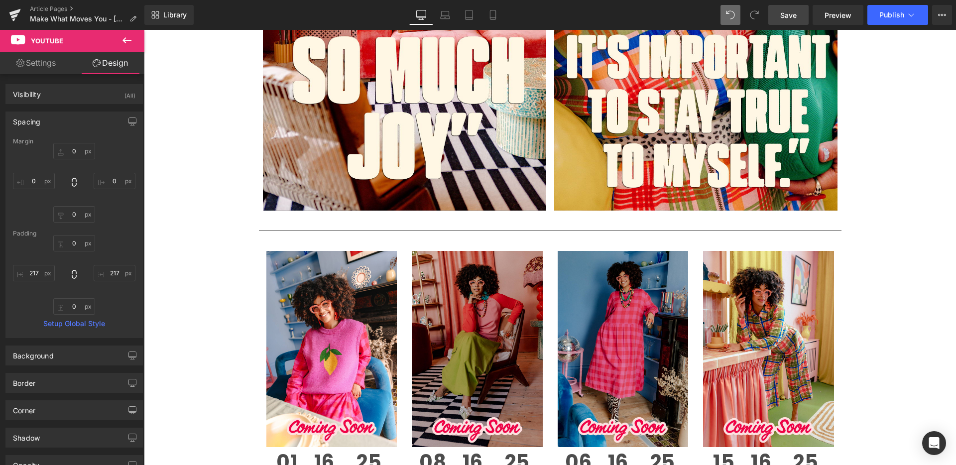
scroll to position [966, 0]
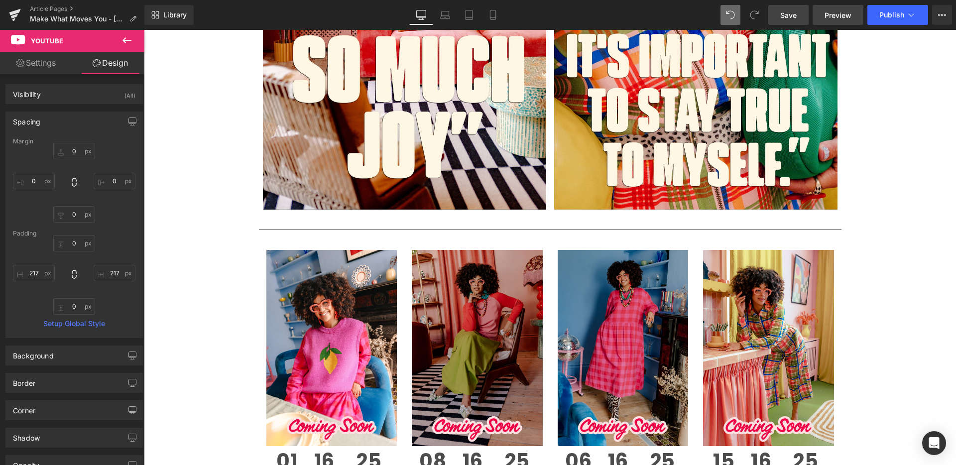
click at [845, 14] on span "Preview" at bounding box center [837, 15] width 27 height 10
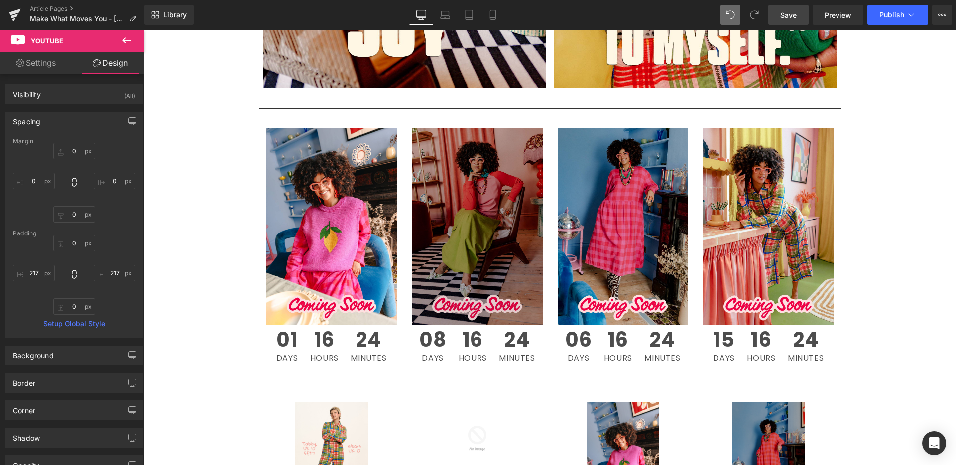
scroll to position [1084, 0]
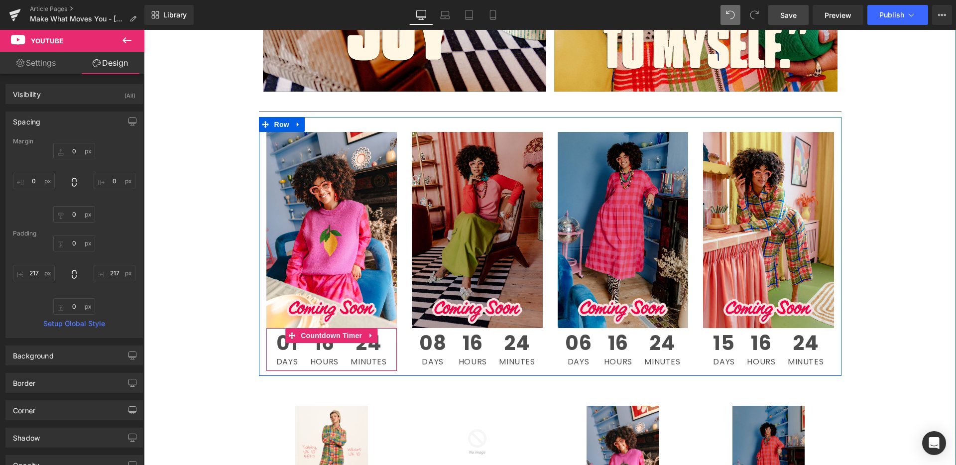
click at [368, 340] on link at bounding box center [370, 335] width 13 height 15
click at [374, 336] on icon at bounding box center [377, 335] width 7 height 7
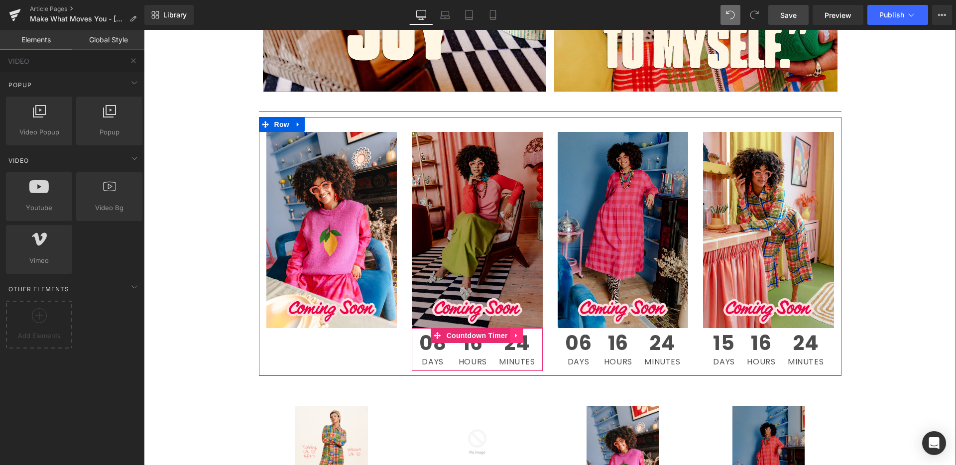
click at [514, 337] on icon at bounding box center [516, 335] width 7 height 7
click at [520, 334] on icon at bounding box center [523, 335] width 7 height 7
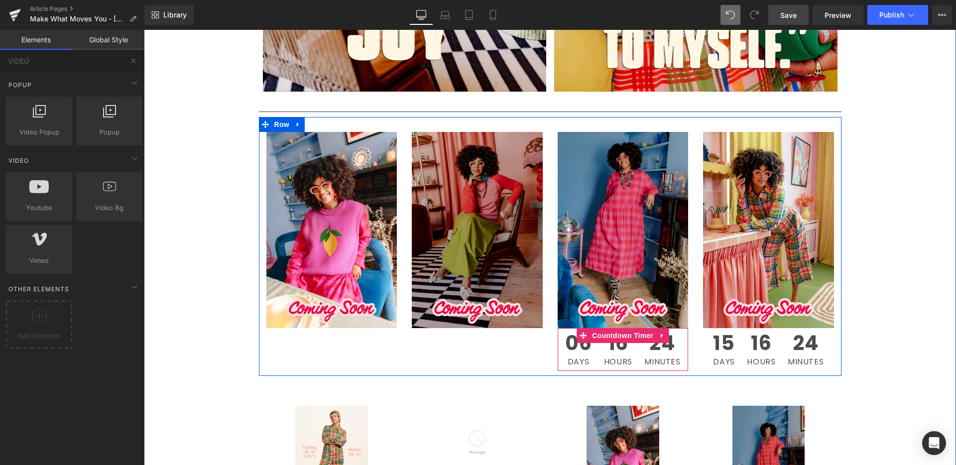
drag, startPoint x: 661, startPoint y: 336, endPoint x: 653, endPoint y: 342, distance: 9.7
click at [661, 336] on icon at bounding box center [662, 335] width 7 height 7
click at [665, 334] on icon at bounding box center [668, 335] width 7 height 7
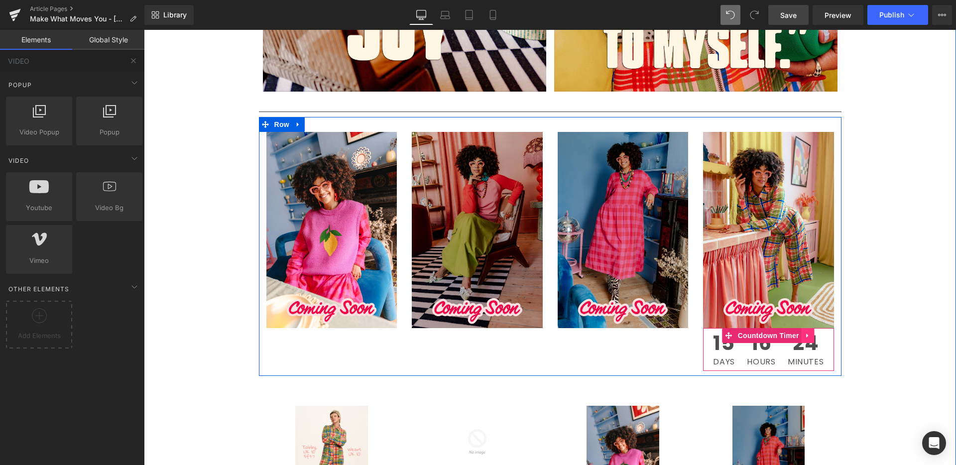
drag, startPoint x: 806, startPoint y: 334, endPoint x: 799, endPoint y: 339, distance: 9.0
click at [806, 334] on icon at bounding box center [807, 335] width 7 height 7
click at [812, 335] on icon at bounding box center [814, 335] width 7 height 7
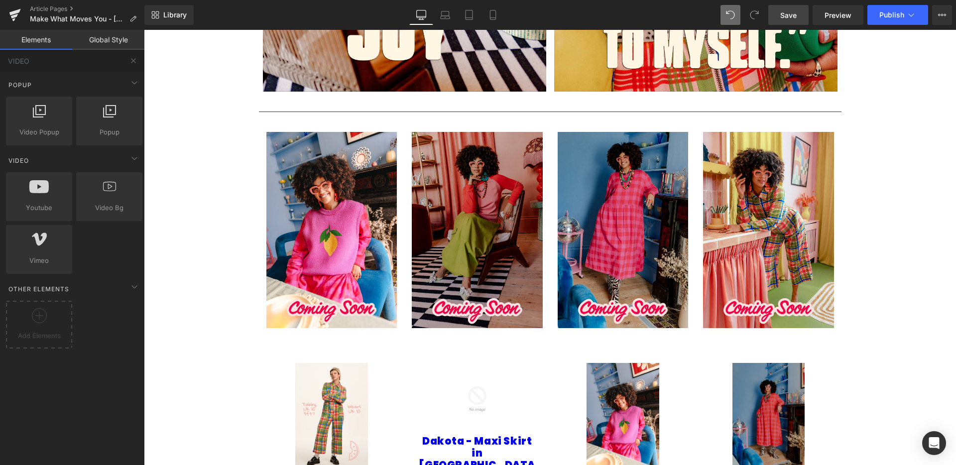
click at [796, 16] on span "Save" at bounding box center [788, 15] width 16 height 10
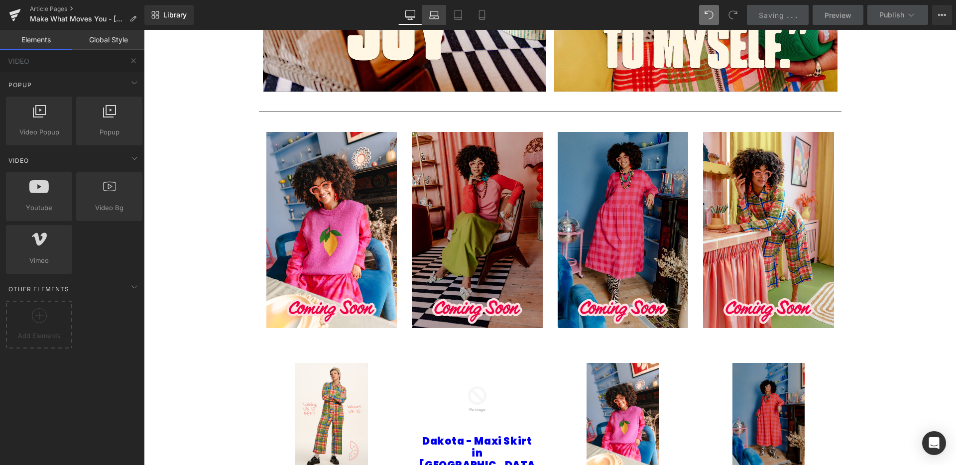
click at [434, 15] on icon at bounding box center [434, 15] width 10 height 10
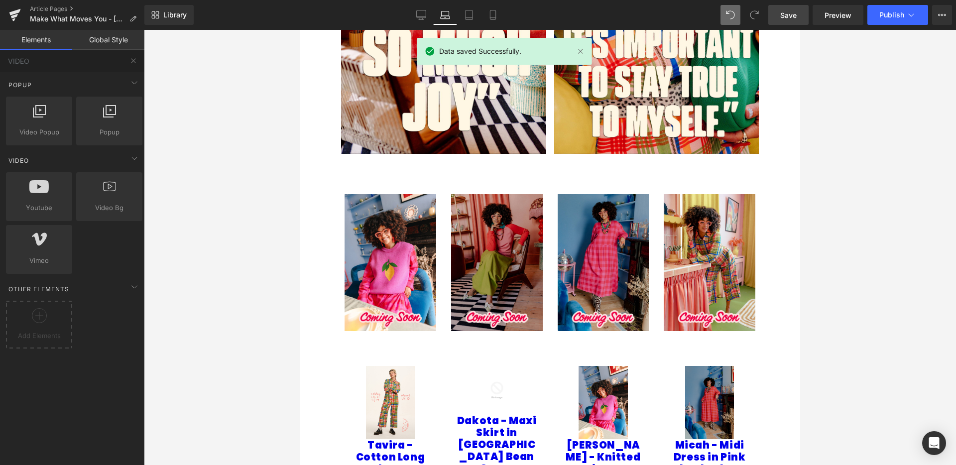
scroll to position [765, 0]
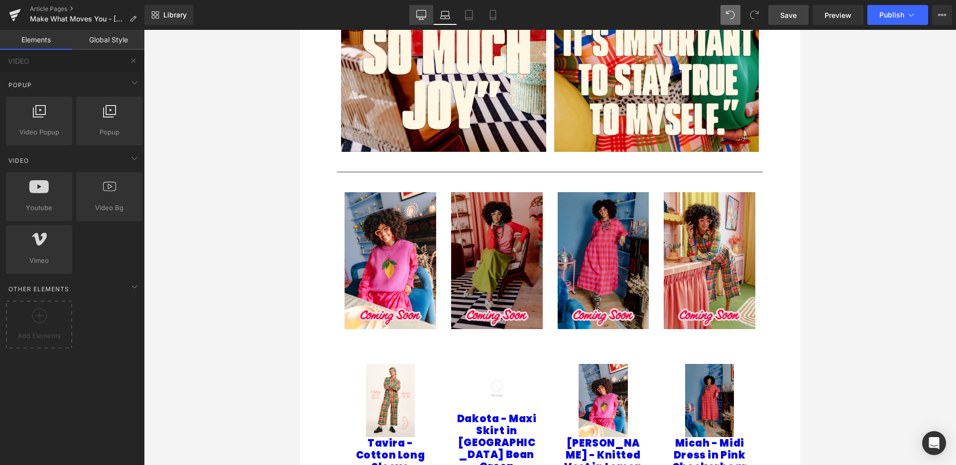
click at [424, 15] on icon at bounding box center [421, 15] width 10 height 10
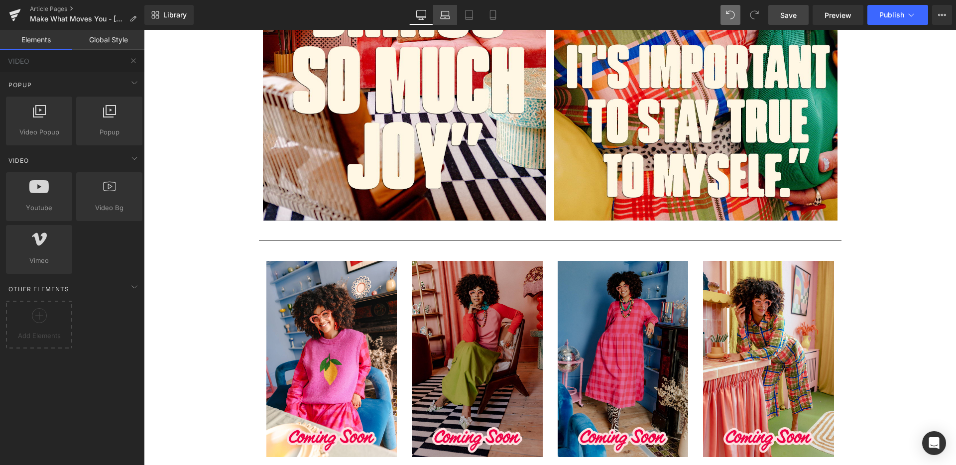
click at [449, 13] on icon at bounding box center [445, 13] width 7 height 4
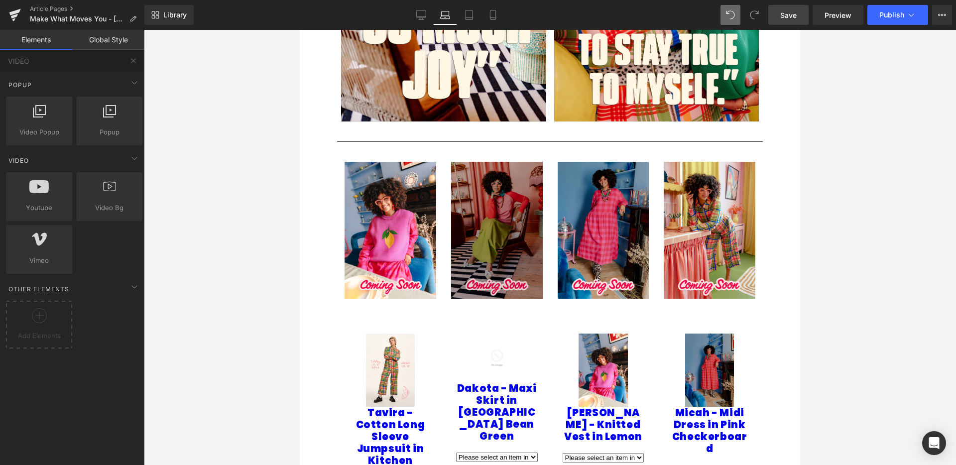
scroll to position [785, 0]
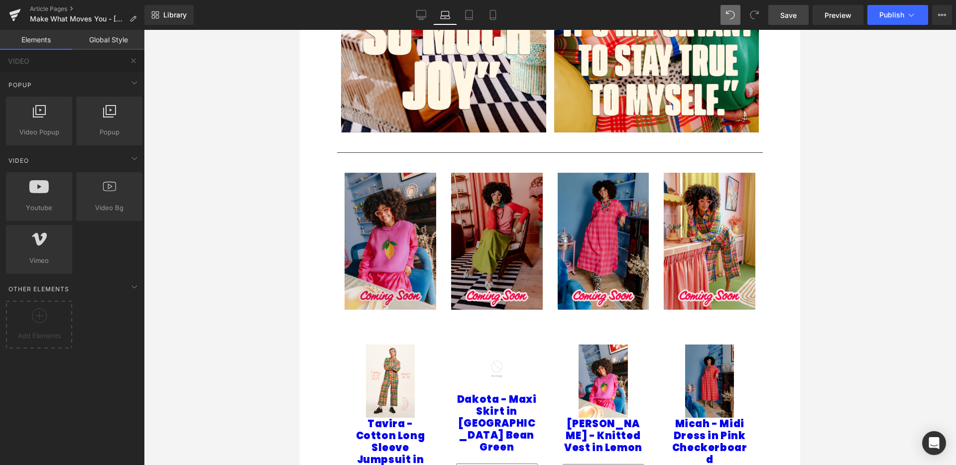
click at [420, 222] on img at bounding box center [390, 241] width 92 height 137
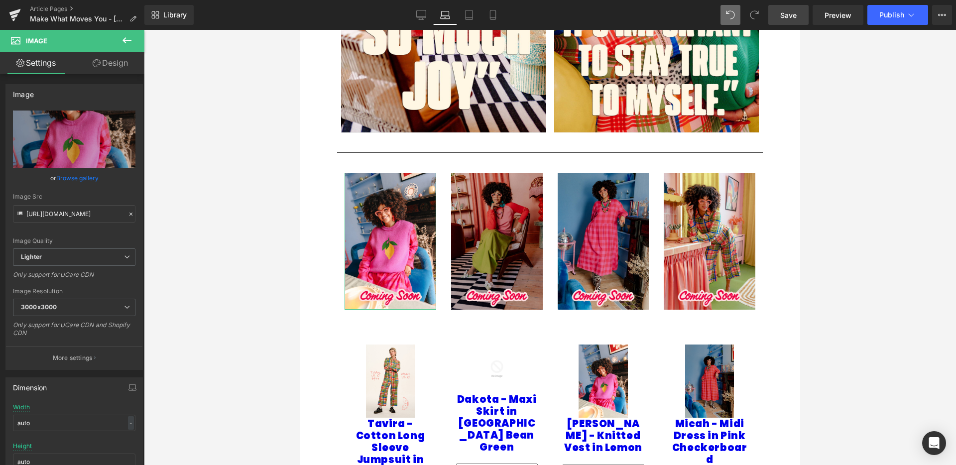
drag, startPoint x: 113, startPoint y: 58, endPoint x: 110, endPoint y: 66, distance: 8.3
click at [113, 58] on link "Design" at bounding box center [110, 63] width 72 height 22
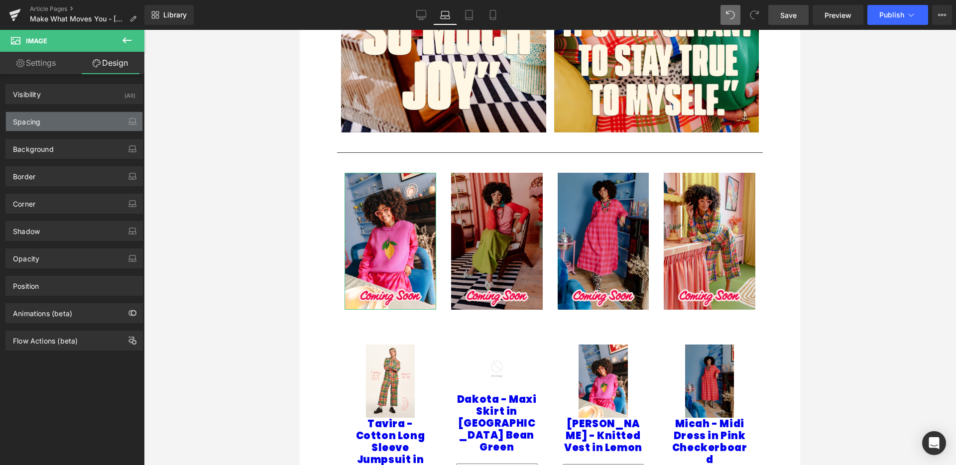
click at [69, 119] on div "Spacing" at bounding box center [74, 121] width 136 height 19
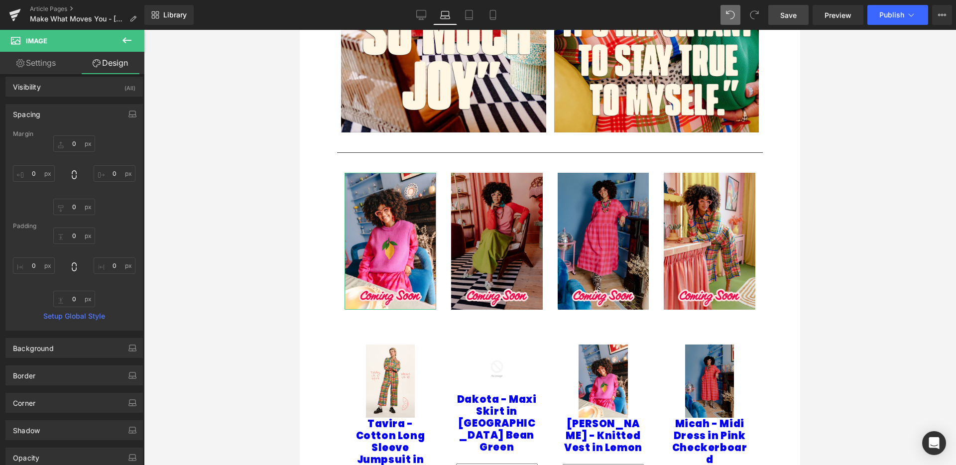
scroll to position [0, 0]
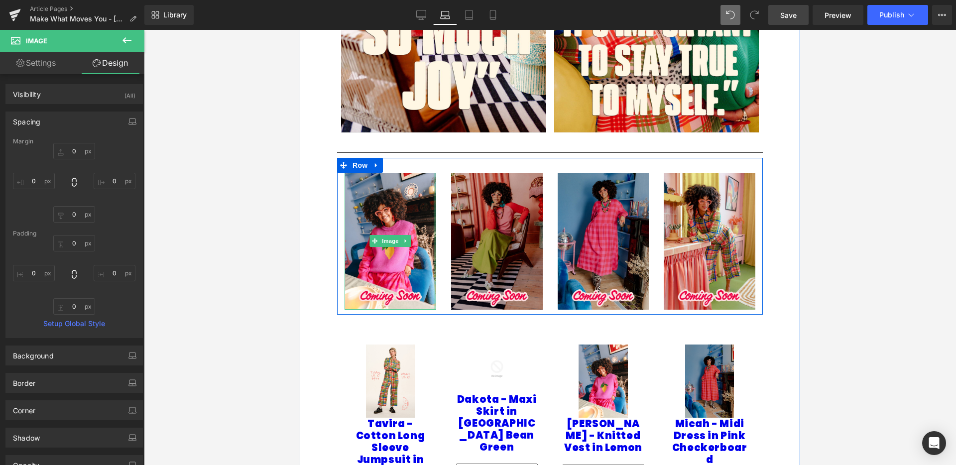
drag, startPoint x: 432, startPoint y: 231, endPoint x: 438, endPoint y: 231, distance: 6.0
click at [438, 232] on div "Image" at bounding box center [390, 241] width 107 height 137
click at [444, 231] on div "Image" at bounding box center [497, 241] width 107 height 137
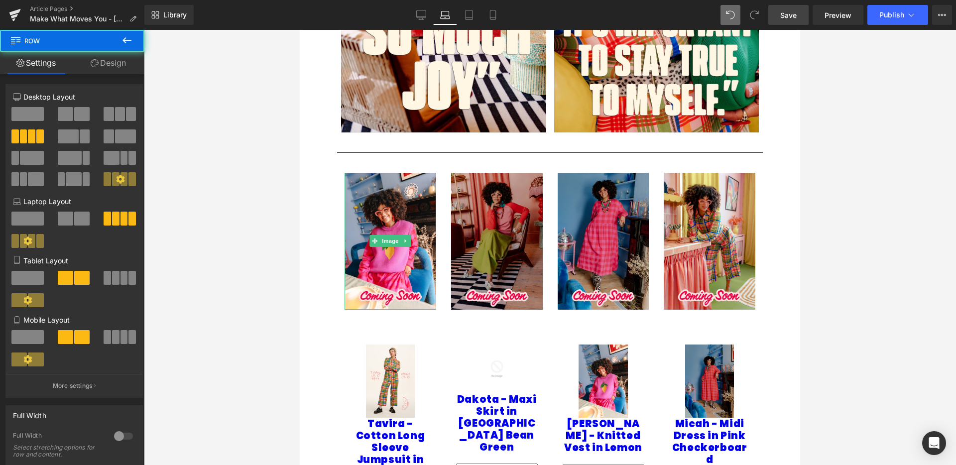
click at [860, 266] on div at bounding box center [550, 247] width 812 height 435
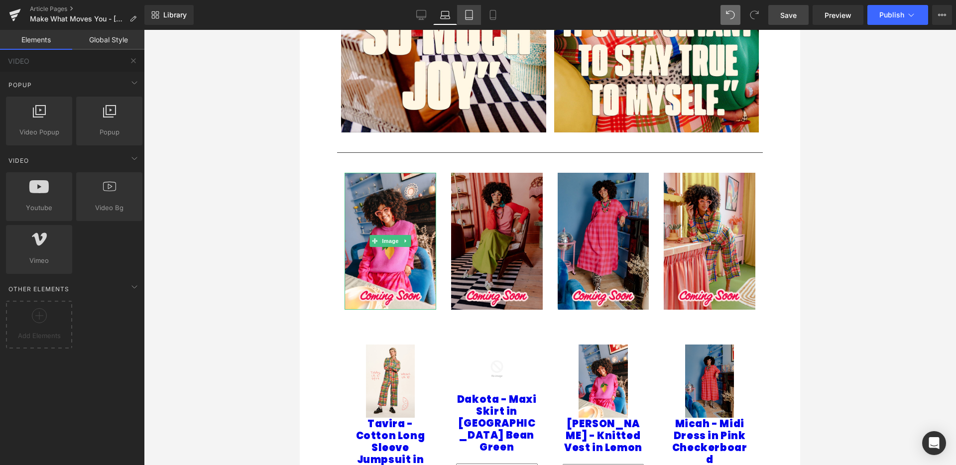
click at [466, 14] on icon at bounding box center [469, 15] width 10 height 10
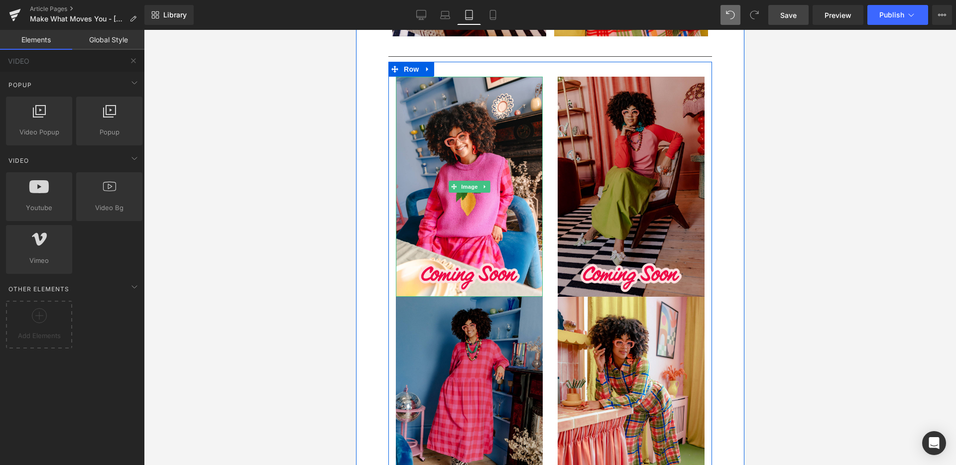
scroll to position [789, 0]
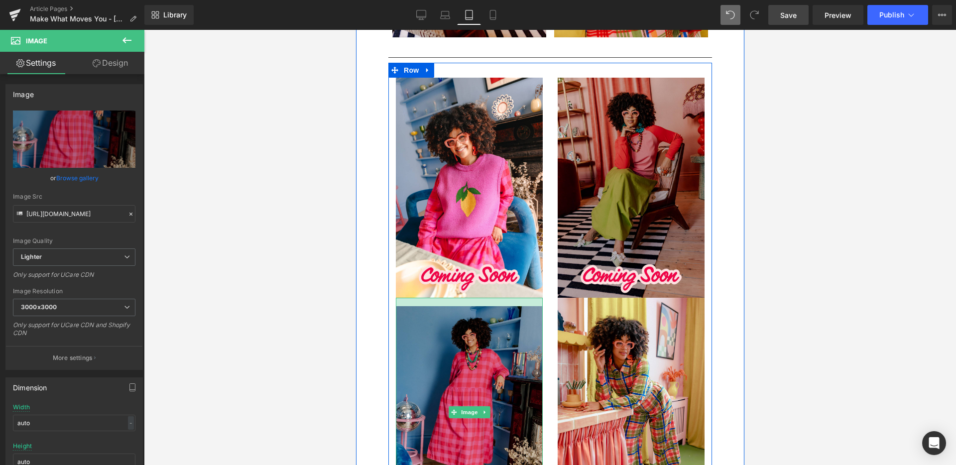
drag, startPoint x: 535, startPoint y: 299, endPoint x: 535, endPoint y: 306, distance: 7.0
click at [535, 308] on div "Image" at bounding box center [468, 412] width 147 height 229
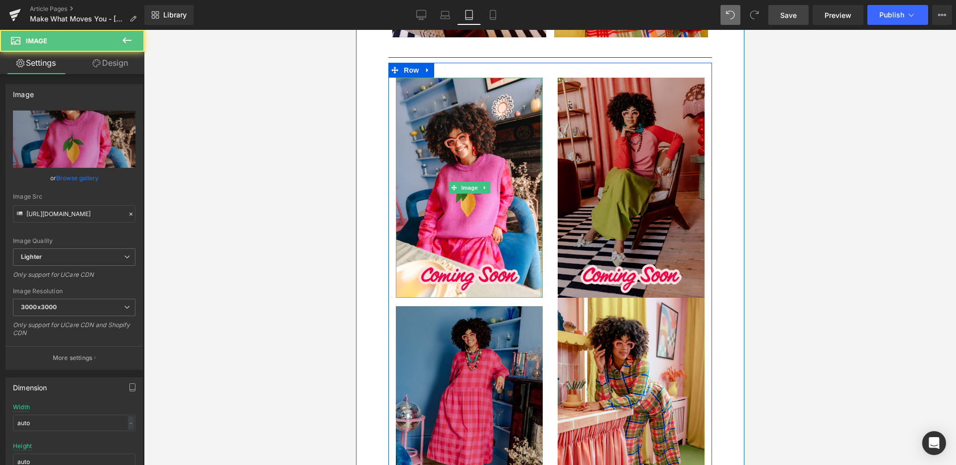
click at [543, 274] on div "Image" at bounding box center [469, 188] width 162 height 221
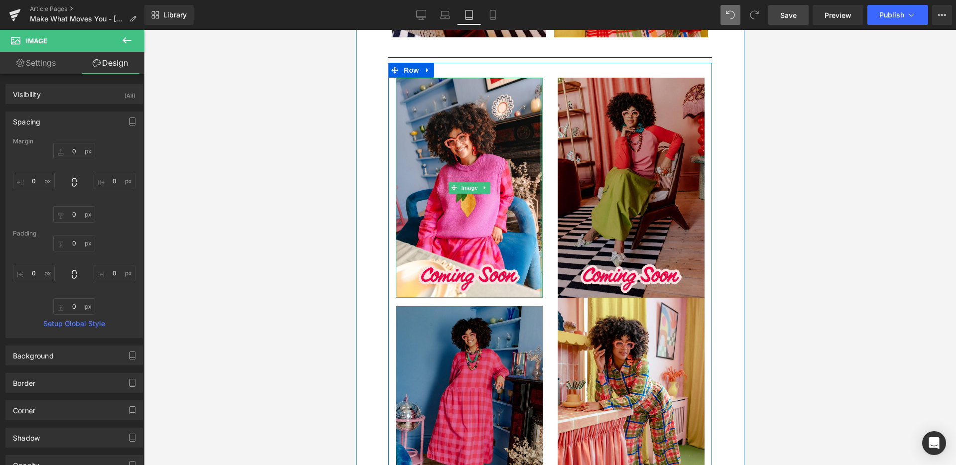
drag, startPoint x: 538, startPoint y: 295, endPoint x: 550, endPoint y: 292, distance: 12.4
click at [550, 292] on div "Image Image Image Image Row" at bounding box center [550, 297] width 324 height 469
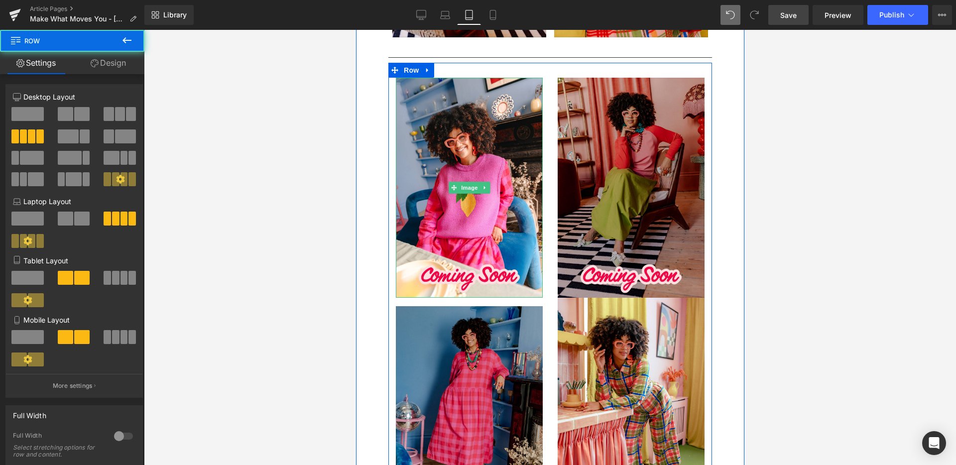
click at [550, 245] on div "Image" at bounding box center [631, 188] width 162 height 221
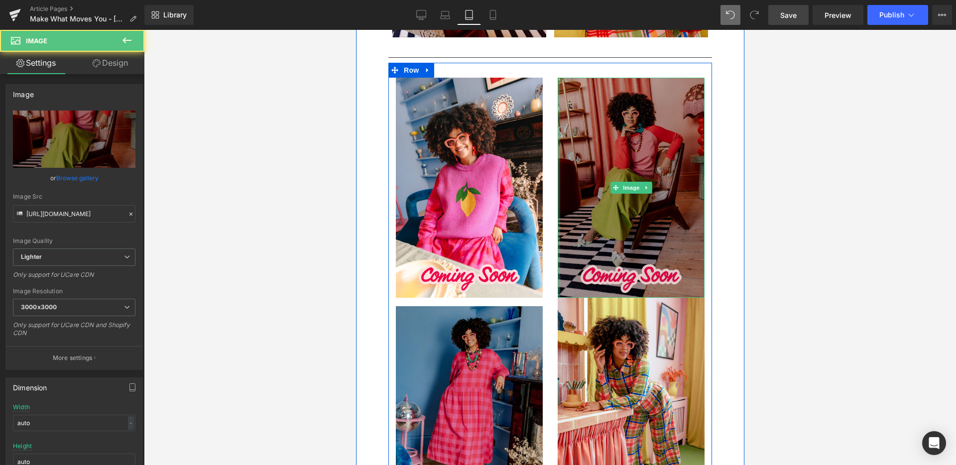
drag, startPoint x: 553, startPoint y: 240, endPoint x: 564, endPoint y: 196, distance: 45.6
click at [550, 240] on div "Image" at bounding box center [631, 188] width 162 height 221
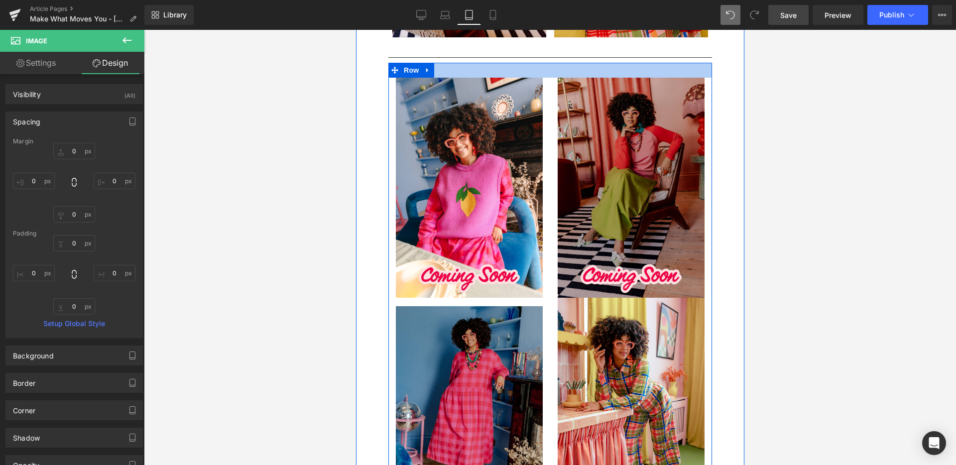
click at [561, 69] on div at bounding box center [550, 70] width 324 height 15
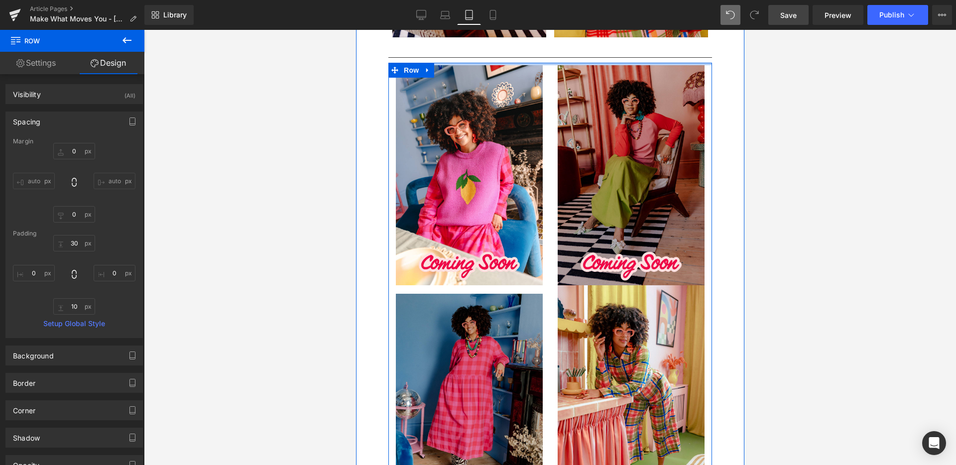
drag, startPoint x: 549, startPoint y: 76, endPoint x: 545, endPoint y: 65, distance: 11.5
click at [546, 65] on div at bounding box center [550, 64] width 324 height 2
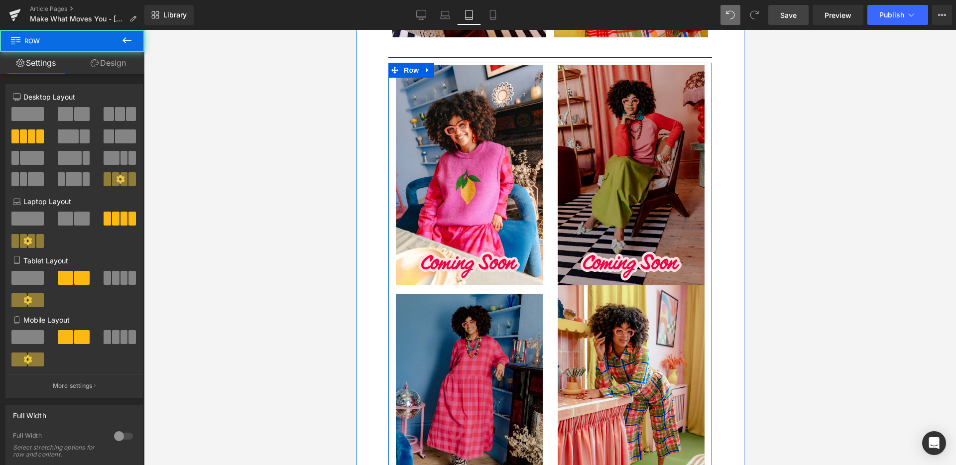
click at [550, 167] on div "Image" at bounding box center [631, 175] width 162 height 221
click at [551, 236] on div "Image" at bounding box center [631, 175] width 162 height 221
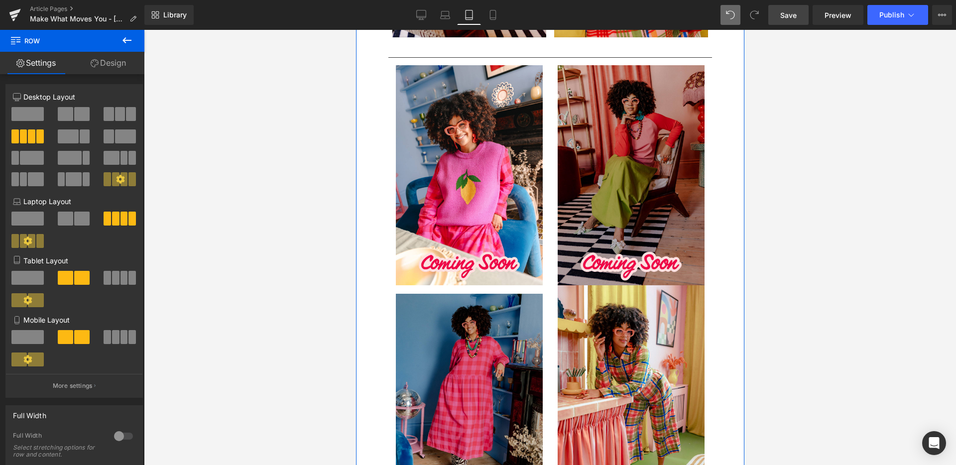
click at [728, 203] on div "Welcome back to Make What Moves You Text Block Our series celebrating incredibl…" at bounding box center [549, 387] width 388 height 1708
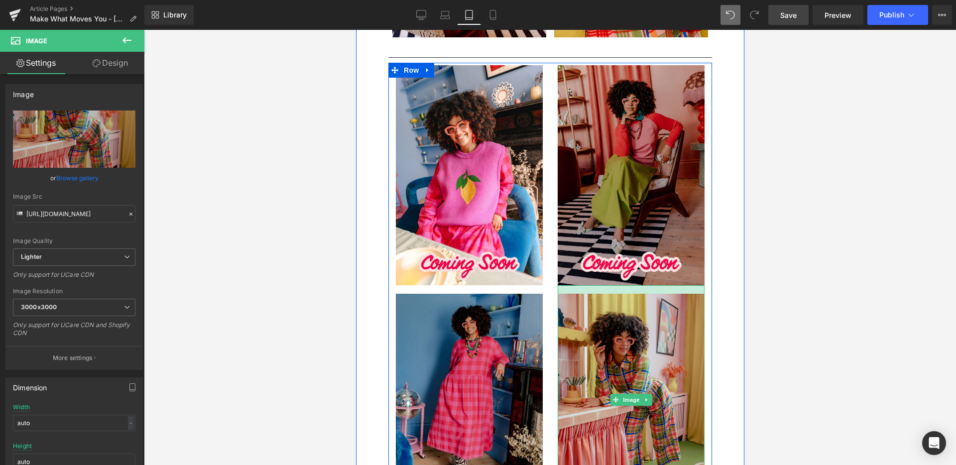
drag, startPoint x: 599, startPoint y: 287, endPoint x: 602, endPoint y: 297, distance: 10.4
click at [602, 295] on div "Image" at bounding box center [630, 399] width 147 height 229
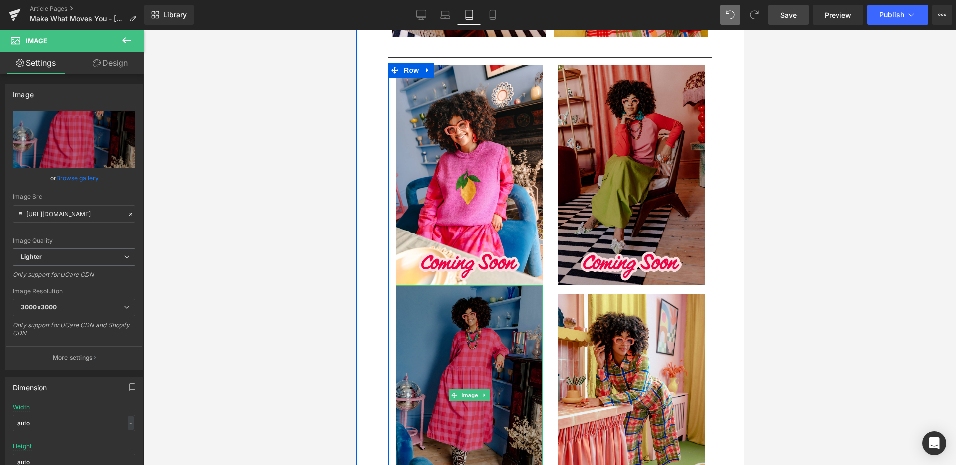
click at [446, 297] on div "Image" at bounding box center [468, 395] width 147 height 221
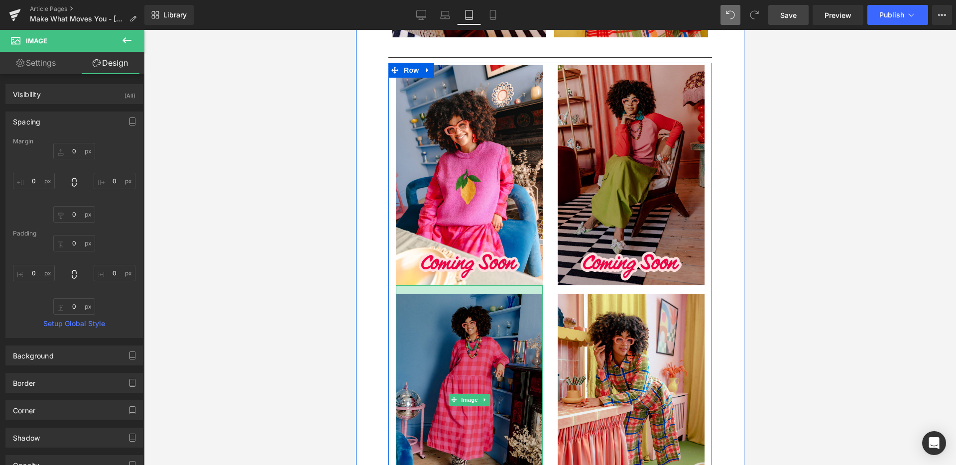
drag, startPoint x: 454, startPoint y: 286, endPoint x: 454, endPoint y: 295, distance: 8.5
click at [455, 294] on div at bounding box center [468, 289] width 147 height 9
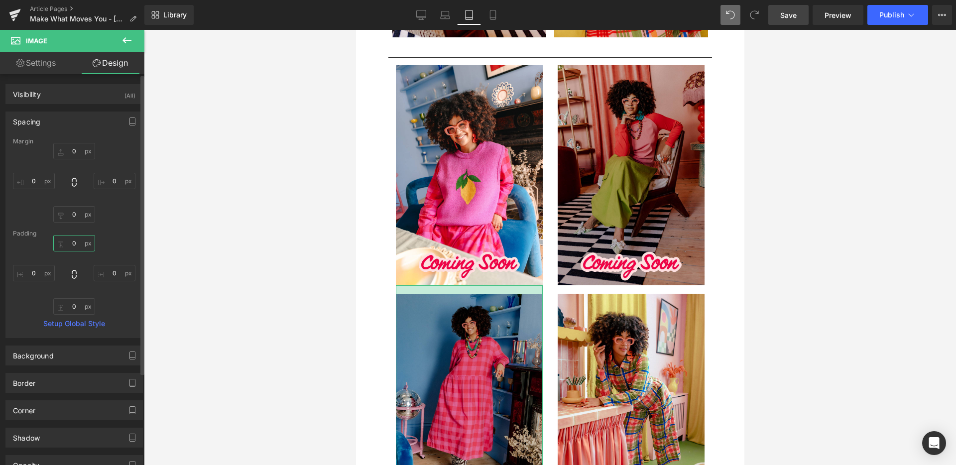
click at [78, 240] on input "0" at bounding box center [74, 243] width 42 height 16
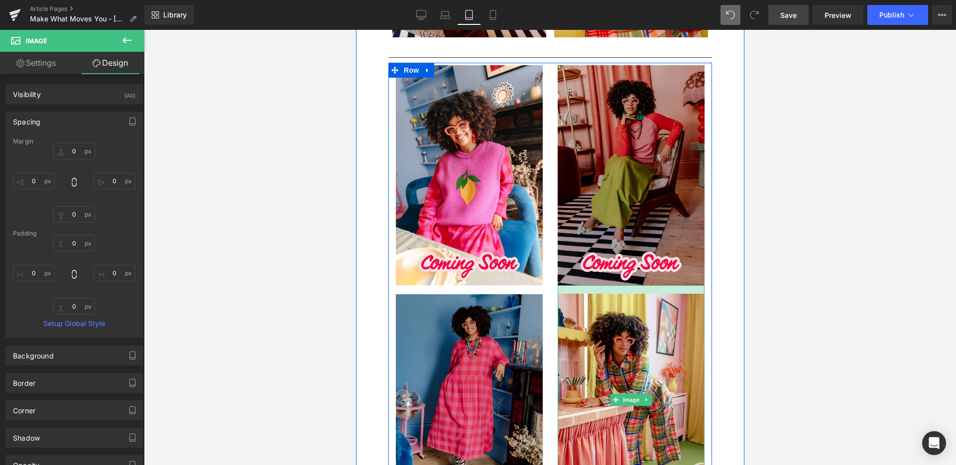
click at [579, 293] on div at bounding box center [630, 289] width 147 height 8
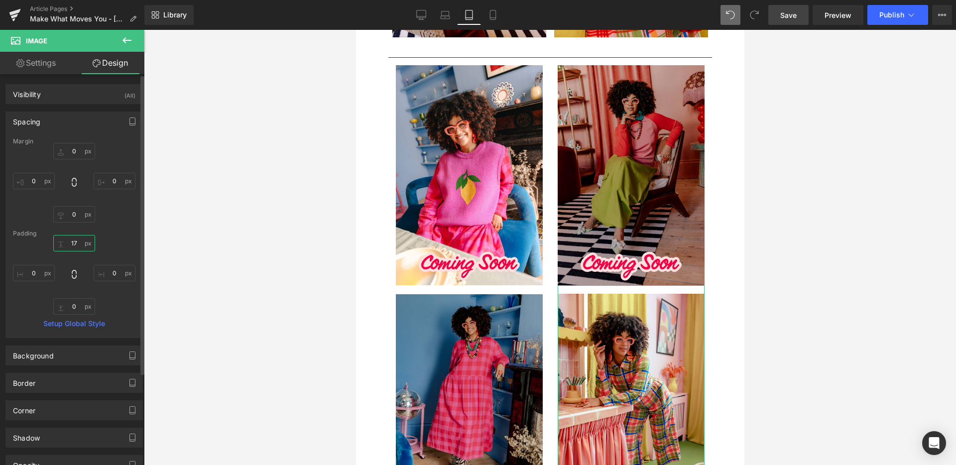
click at [77, 245] on input "17" at bounding box center [74, 243] width 42 height 16
type input "18"
click at [791, 293] on div at bounding box center [550, 247] width 812 height 435
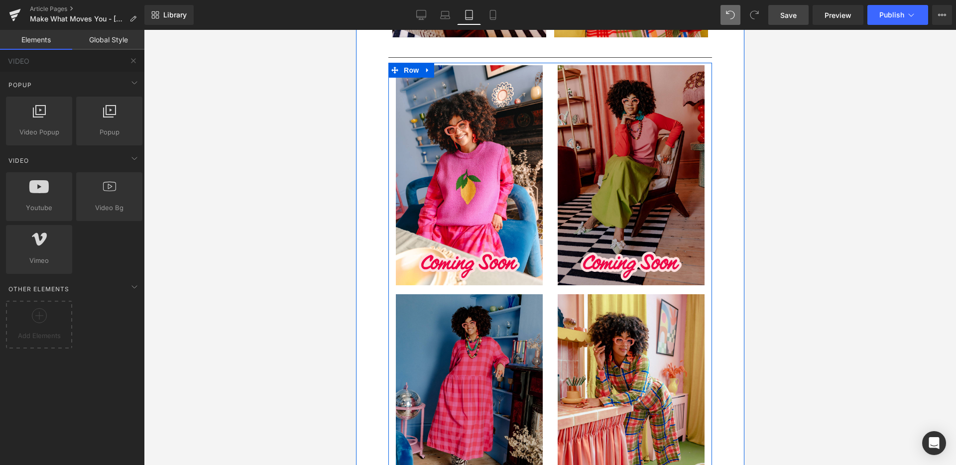
click at [550, 180] on div "Image" at bounding box center [631, 175] width 162 height 221
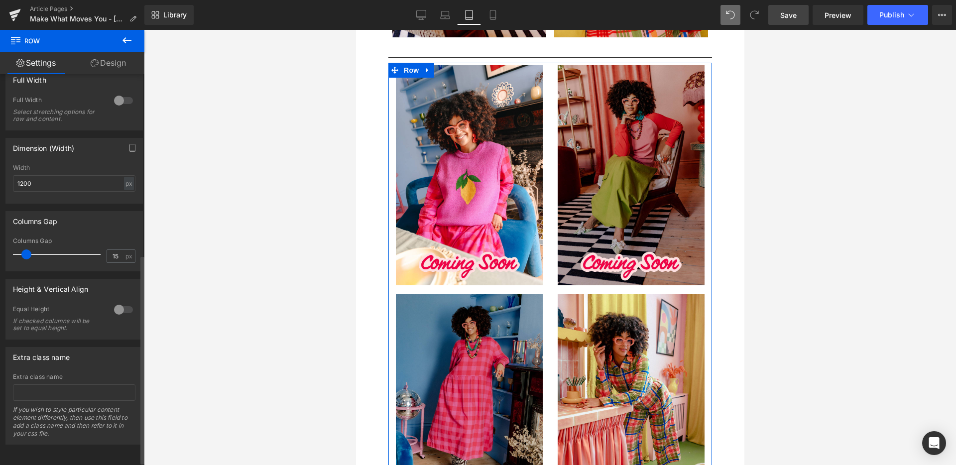
scroll to position [343, 0]
click at [114, 250] on input "15" at bounding box center [115, 256] width 17 height 12
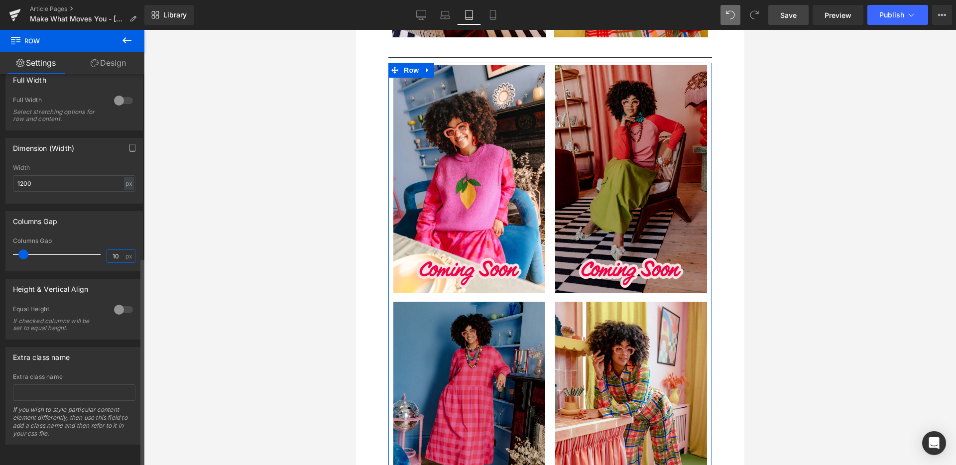
type input "9"
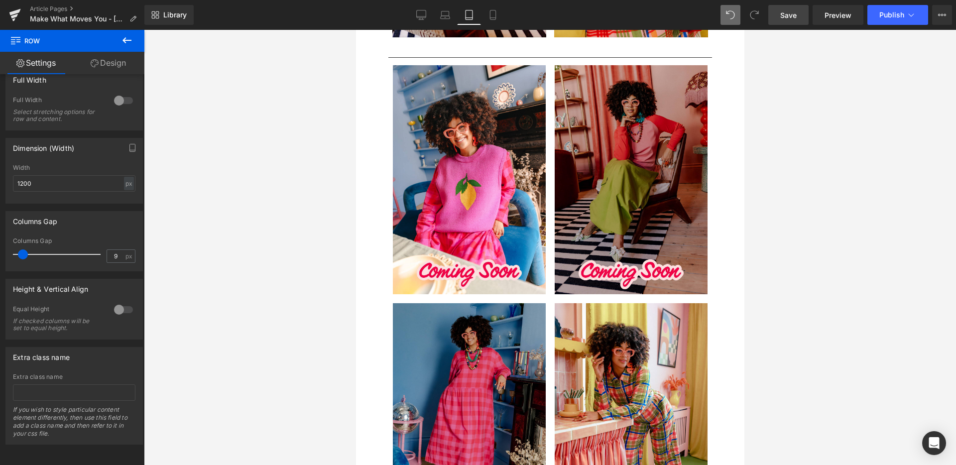
click at [778, 252] on div at bounding box center [550, 247] width 812 height 435
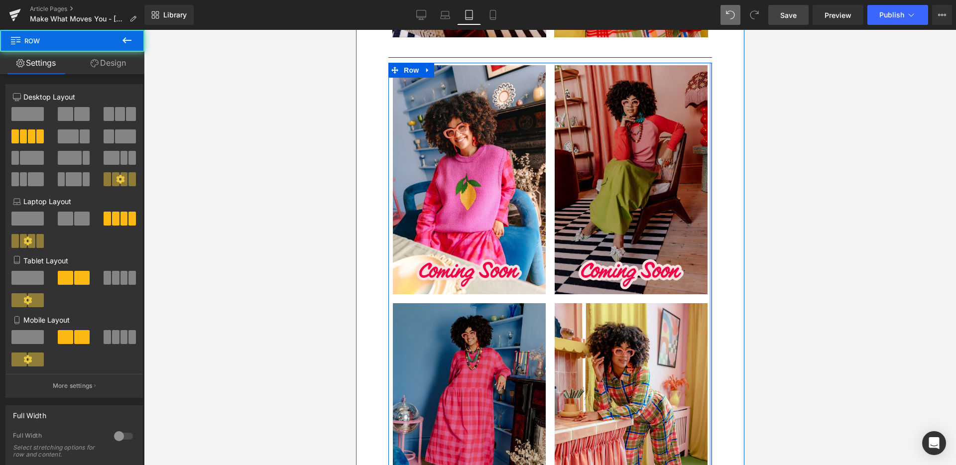
click at [709, 223] on div at bounding box center [710, 300] width 2 height 475
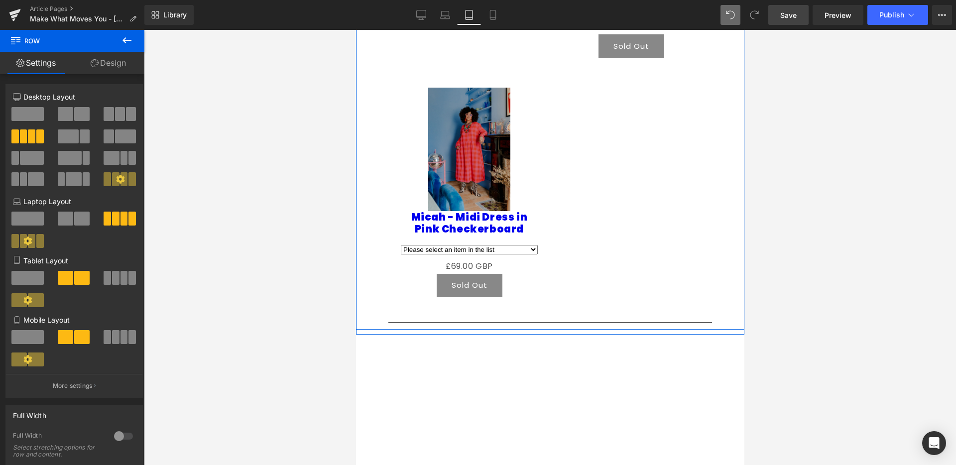
scroll to position [1719, 0]
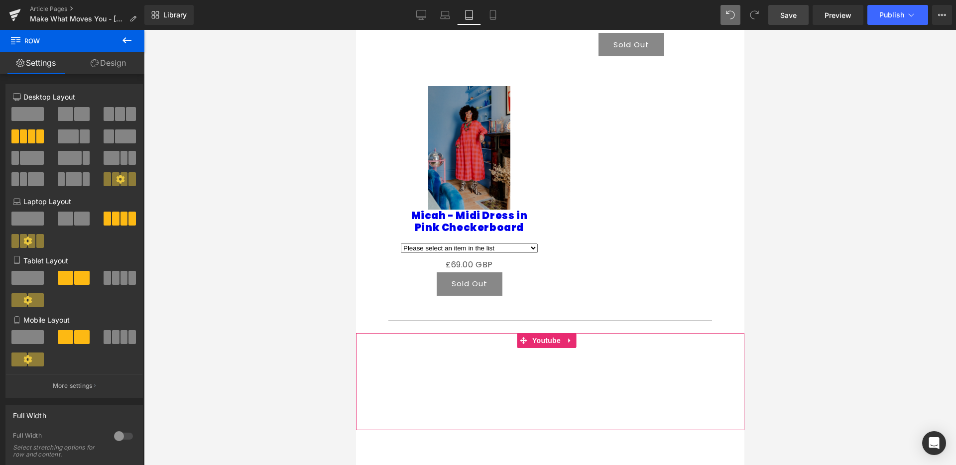
click at [634, 354] on div "Youtube 217px 90px" at bounding box center [549, 381] width 388 height 97
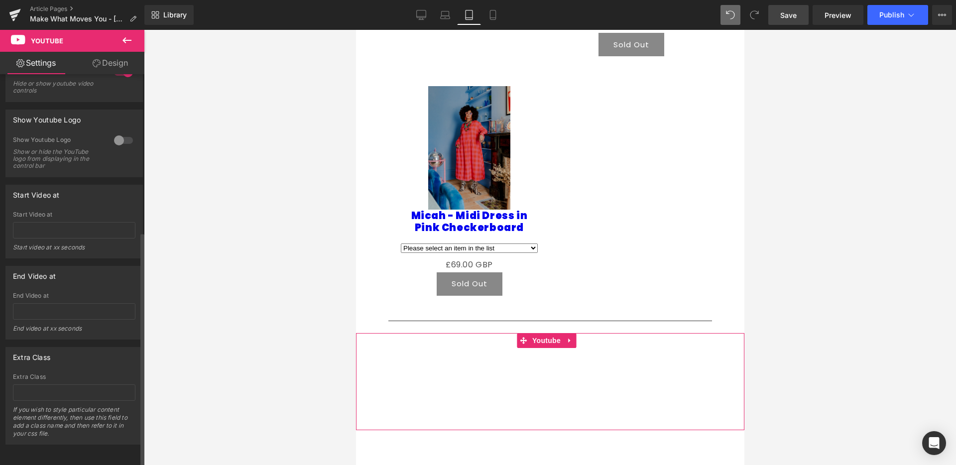
scroll to position [0, 0]
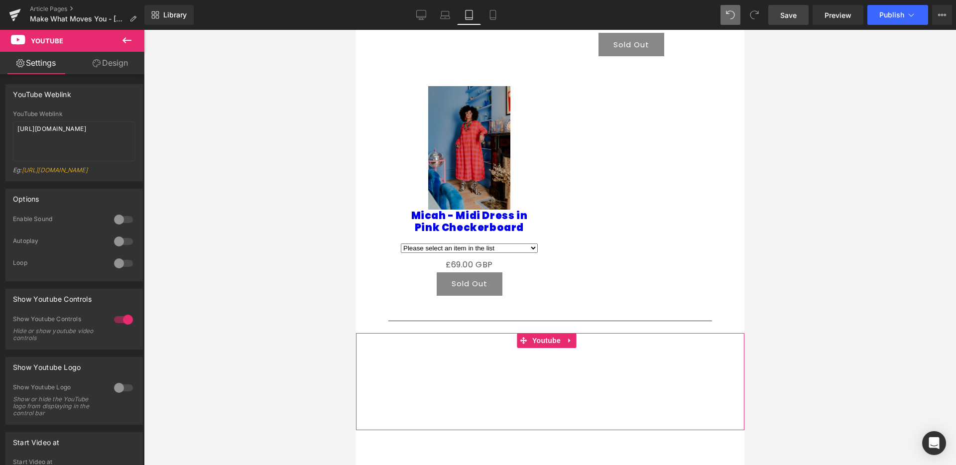
click at [112, 66] on link "Design" at bounding box center [110, 63] width 72 height 22
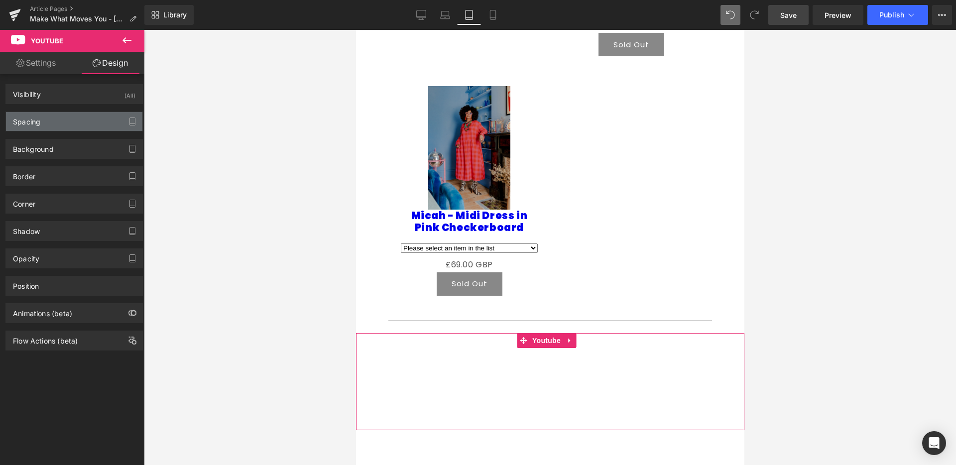
click at [65, 121] on div "Spacing" at bounding box center [74, 121] width 136 height 19
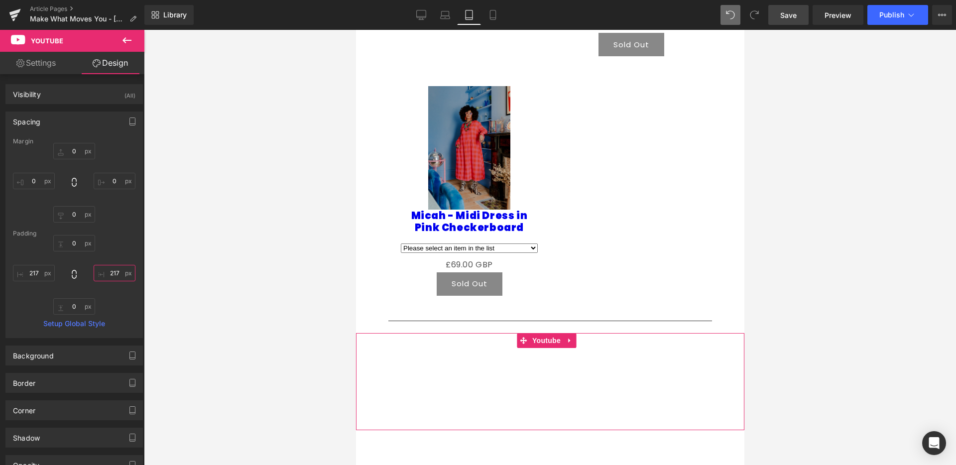
click at [116, 274] on input "217" at bounding box center [115, 273] width 42 height 16
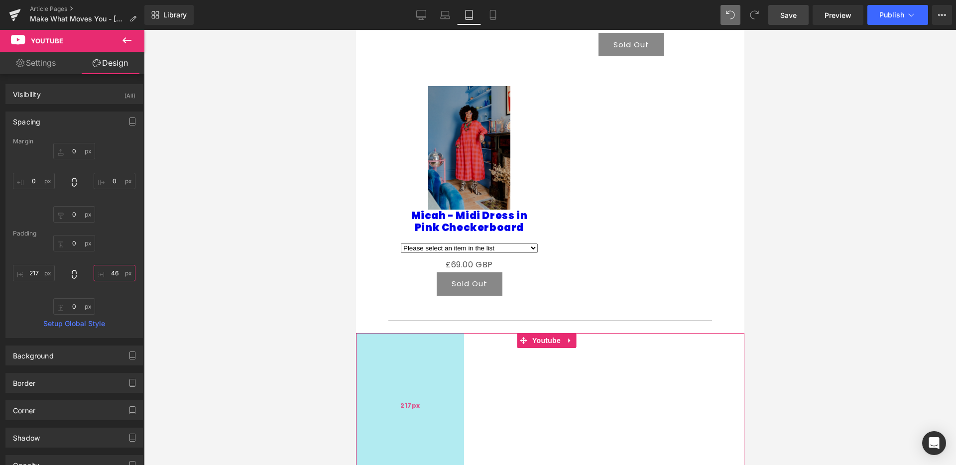
type input "45"
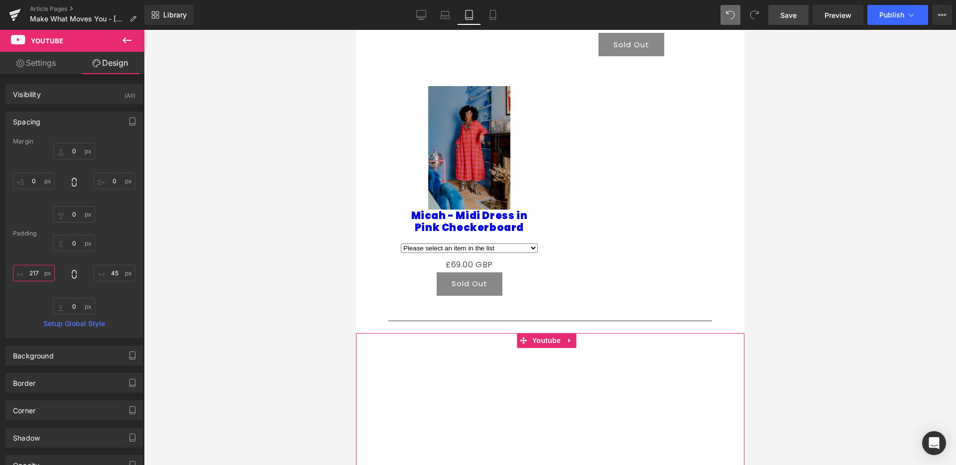
click at [43, 273] on input "217" at bounding box center [34, 273] width 42 height 16
type input "45"
click at [426, 18] on icon at bounding box center [421, 15] width 10 height 10
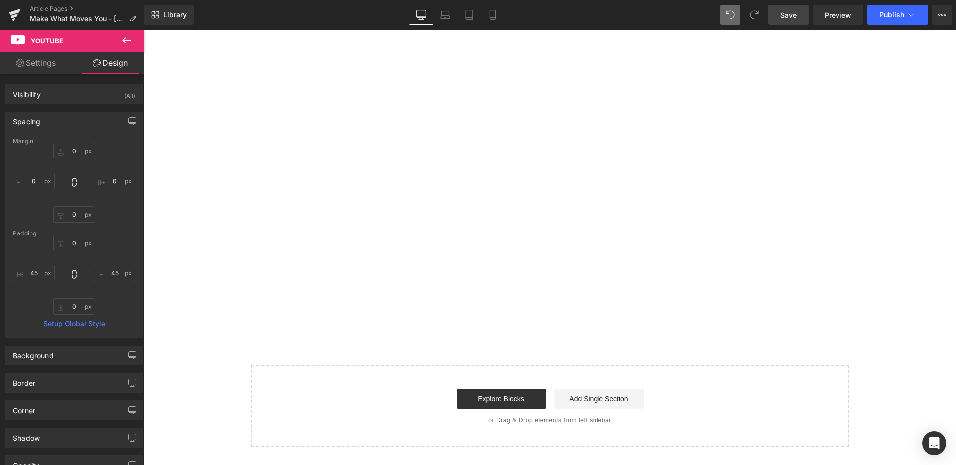
scroll to position [1386, 0]
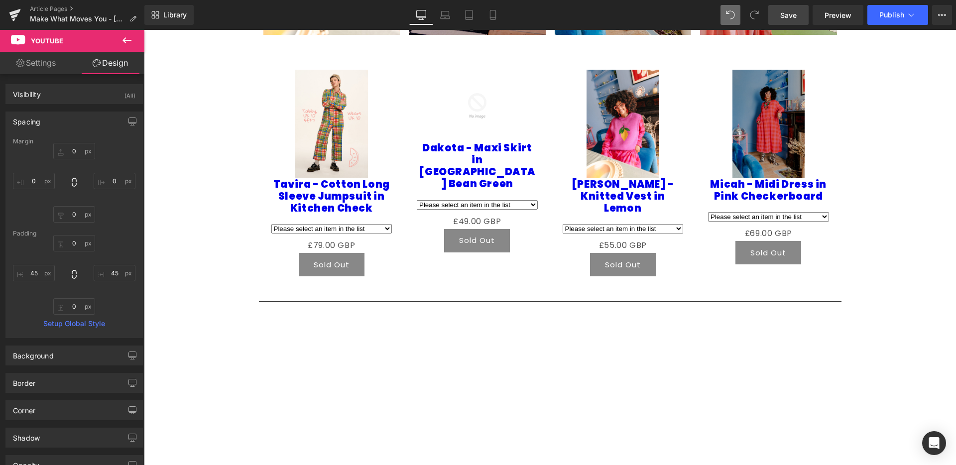
click at [792, 16] on span "Save" at bounding box center [788, 15] width 16 height 10
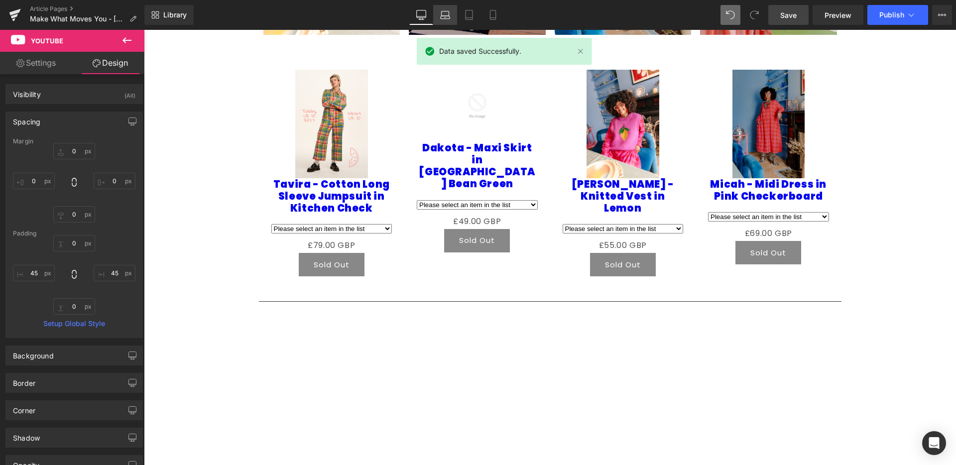
click at [444, 16] on icon at bounding box center [445, 15] width 10 height 10
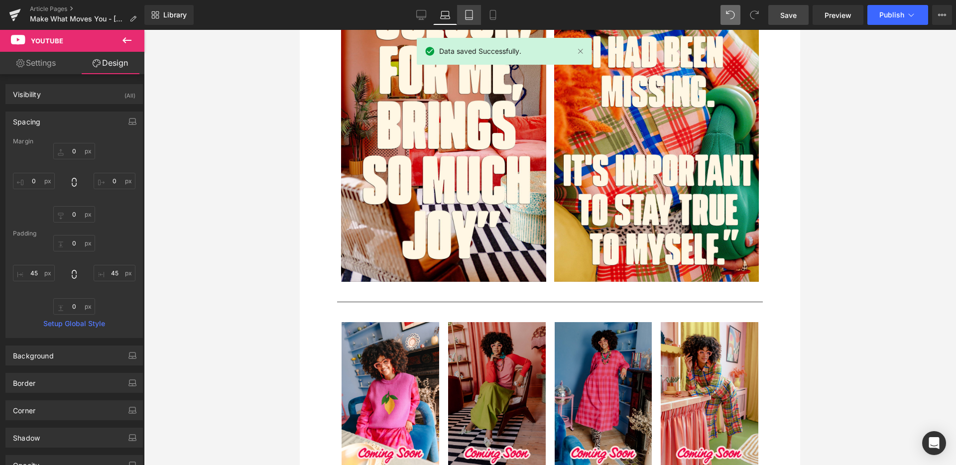
drag, startPoint x: 470, startPoint y: 15, endPoint x: 470, endPoint y: 24, distance: 9.0
click at [470, 15] on icon at bounding box center [469, 15] width 10 height 10
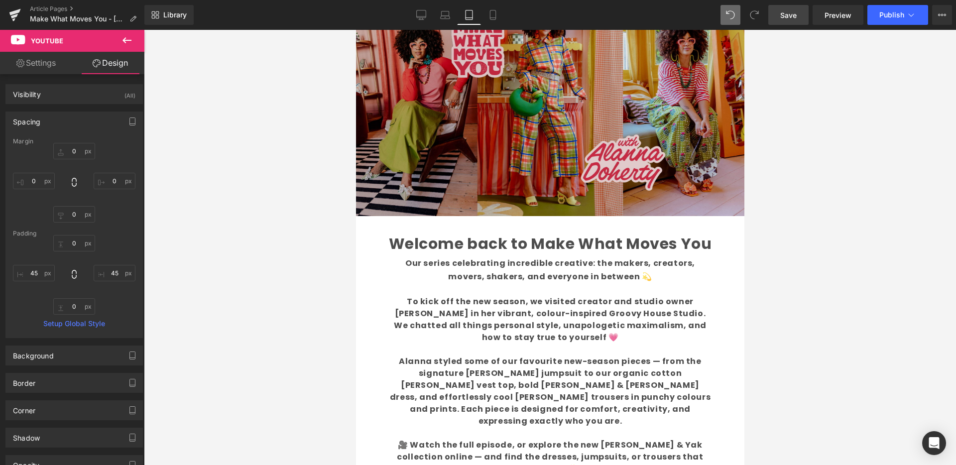
scroll to position [102, 0]
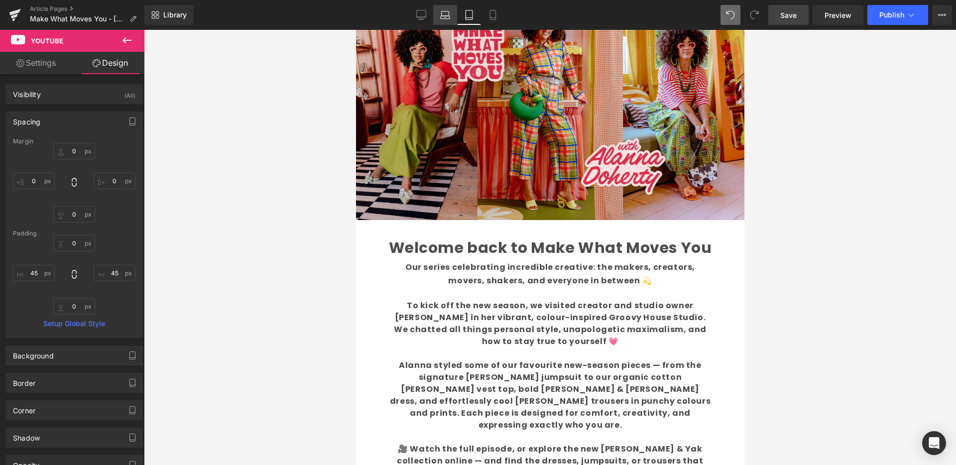
click at [448, 17] on icon at bounding box center [445, 15] width 10 height 10
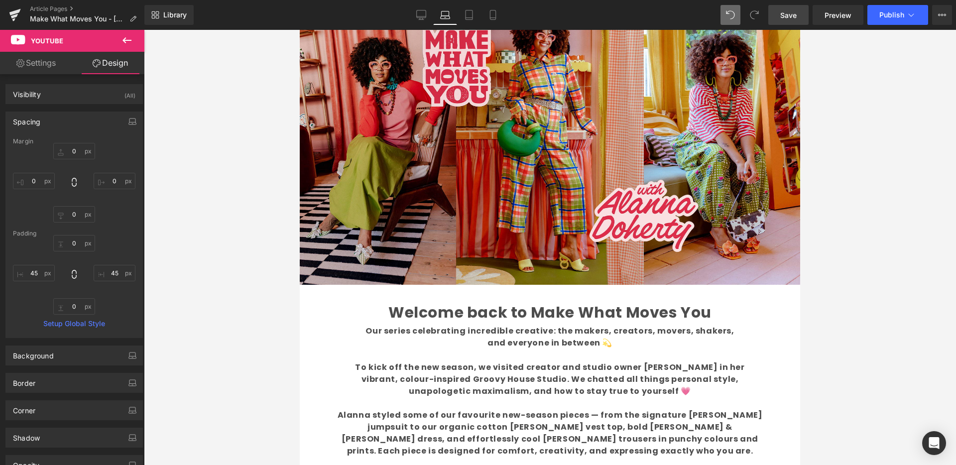
scroll to position [0, 0]
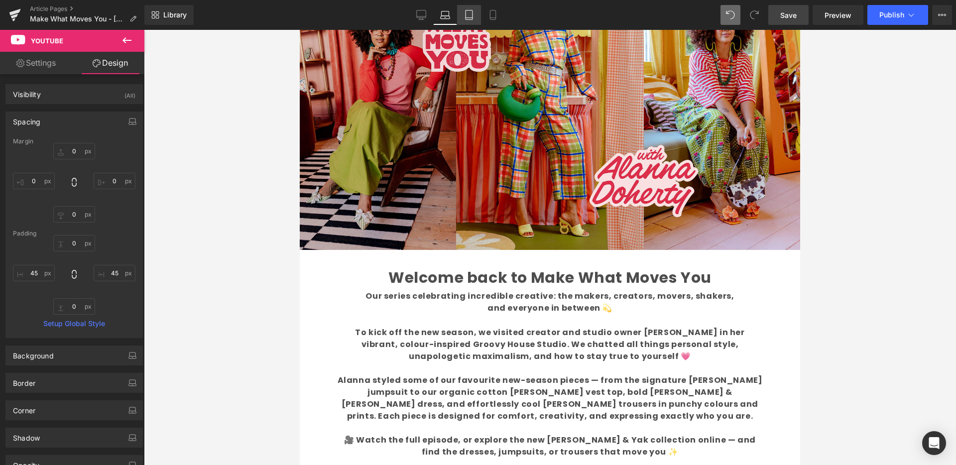
click at [475, 17] on link "Tablet" at bounding box center [469, 15] width 24 height 20
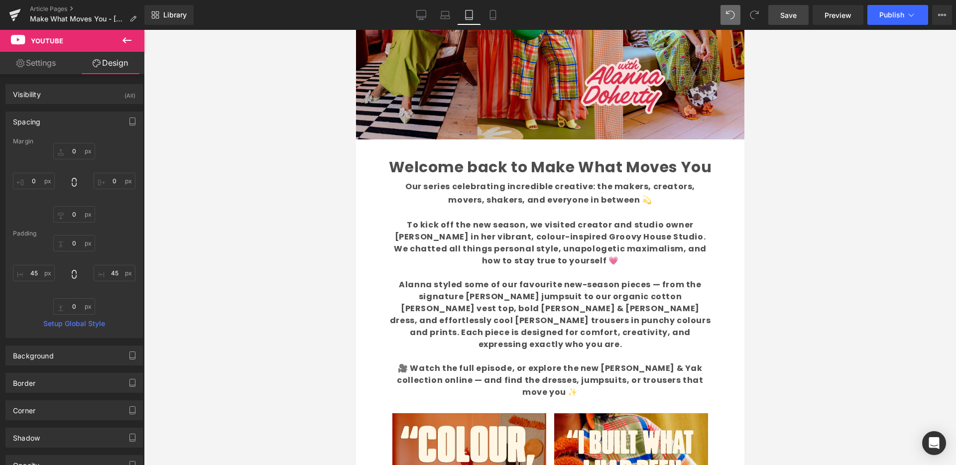
scroll to position [188, 0]
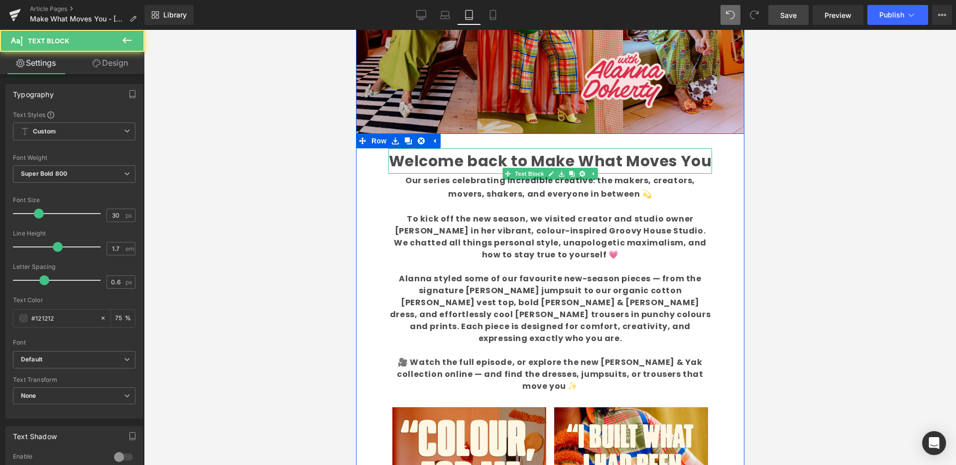
click at [648, 159] on b "Welcome back to Make What Moves You" at bounding box center [549, 160] width 323 height 21
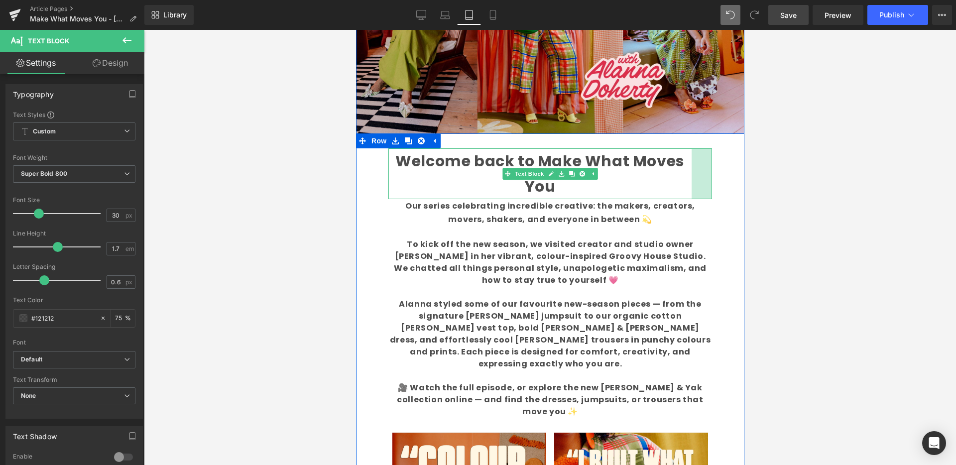
drag, startPoint x: 707, startPoint y: 162, endPoint x: 687, endPoint y: 166, distance: 20.3
click at [691, 166] on div "41px" at bounding box center [701, 173] width 20 height 51
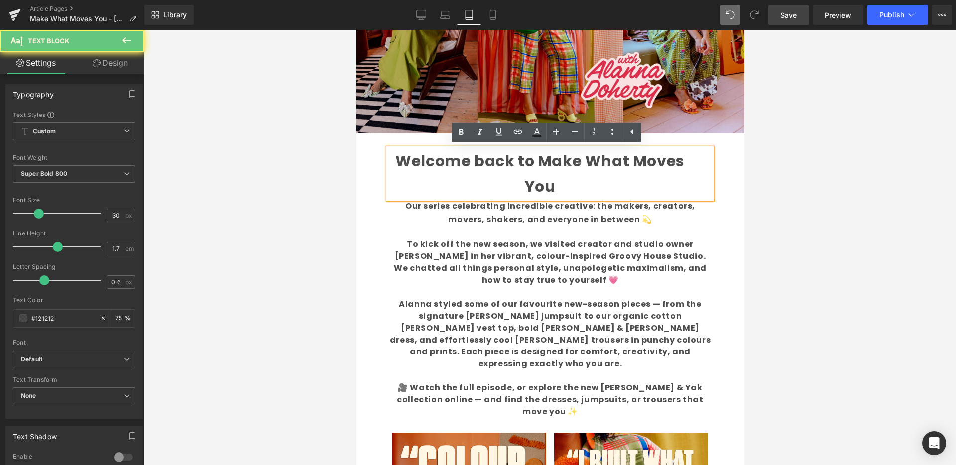
click at [687, 166] on div "Welcome back to Make What Moves You" at bounding box center [550, 173] width 324 height 51
click at [388, 175] on div "Welcome back to Make What Moves You" at bounding box center [550, 173] width 324 height 51
click at [388, 182] on div "Welcome back to Make What Moves You" at bounding box center [550, 173] width 324 height 51
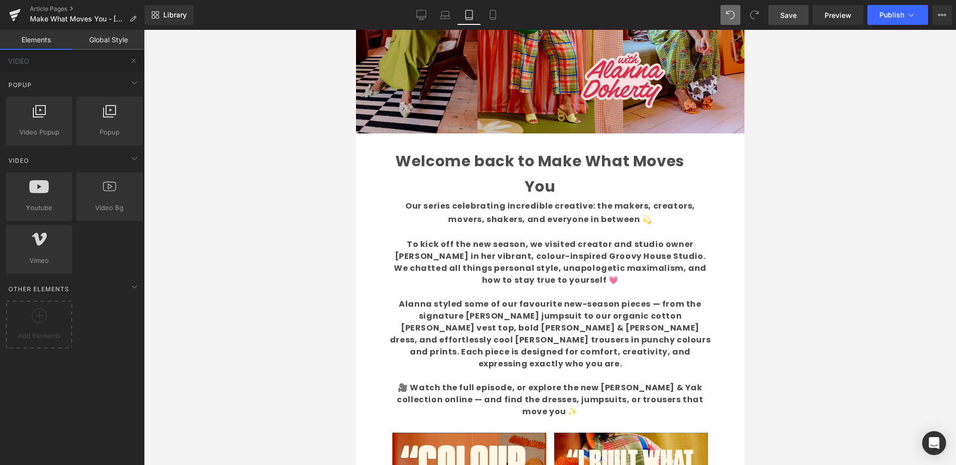
click at [768, 182] on div at bounding box center [550, 247] width 812 height 435
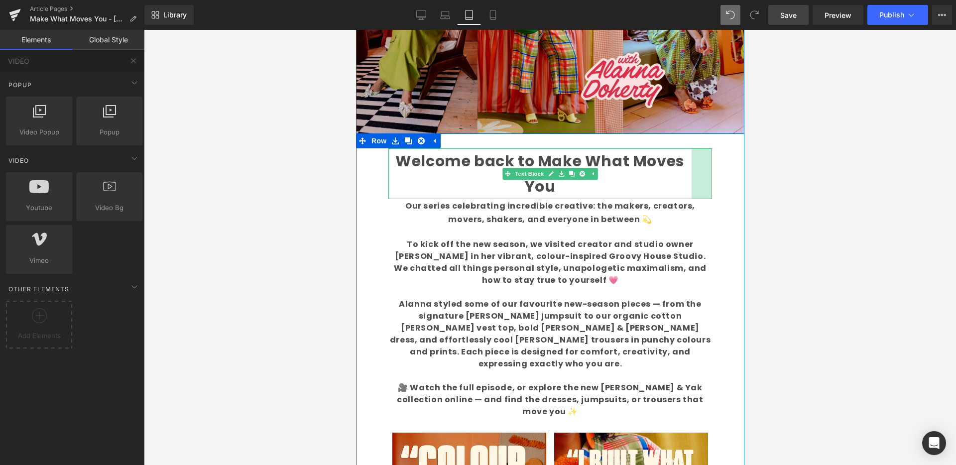
click at [696, 173] on span "41px" at bounding box center [701, 173] width 16 height 11
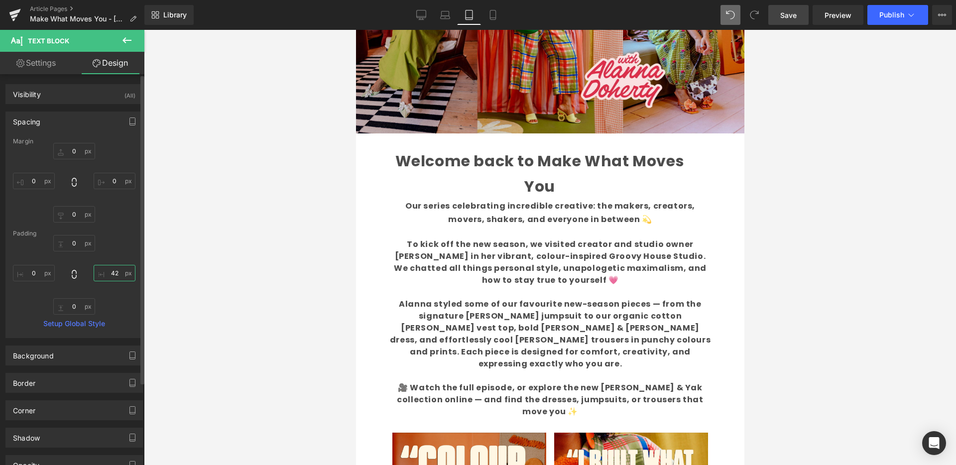
click at [117, 272] on input "text" at bounding box center [115, 273] width 42 height 16
type input "55"
